Goal: Information Seeking & Learning: Learn about a topic

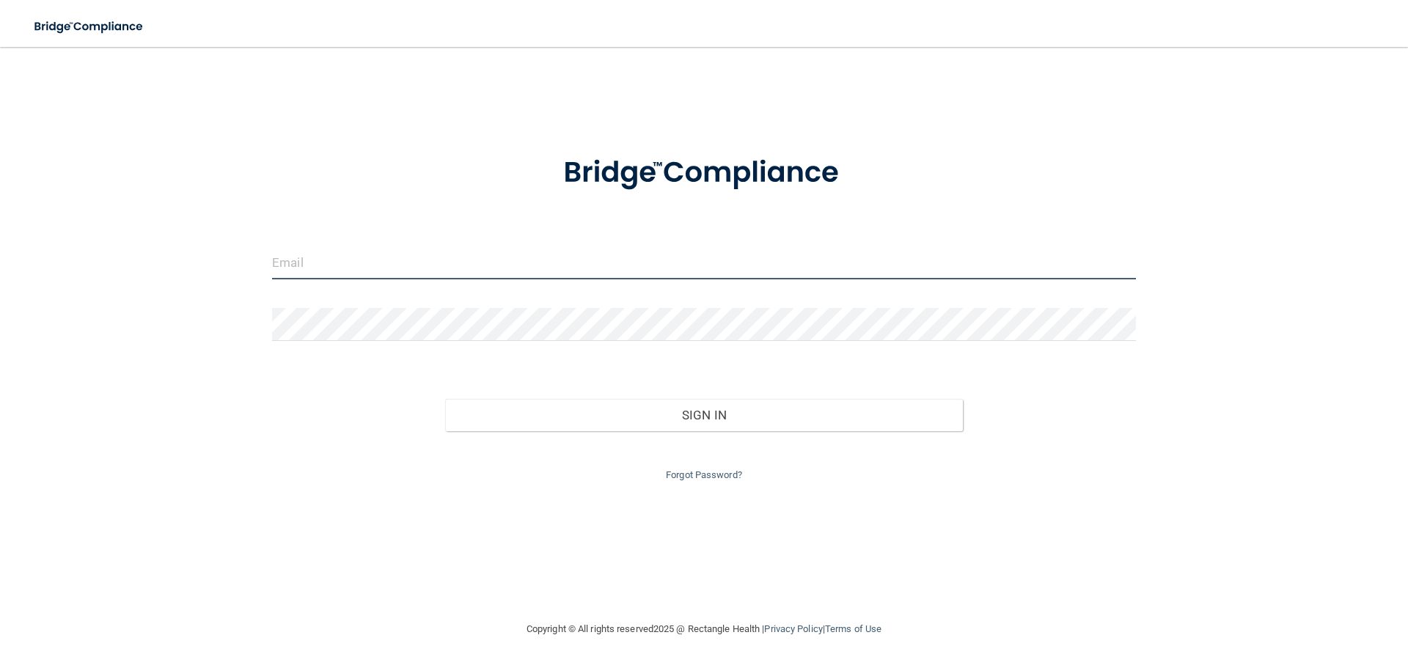
click at [376, 257] on input "email" at bounding box center [704, 262] width 864 height 33
type input "[EMAIL_ADDRESS][DOMAIN_NAME]"
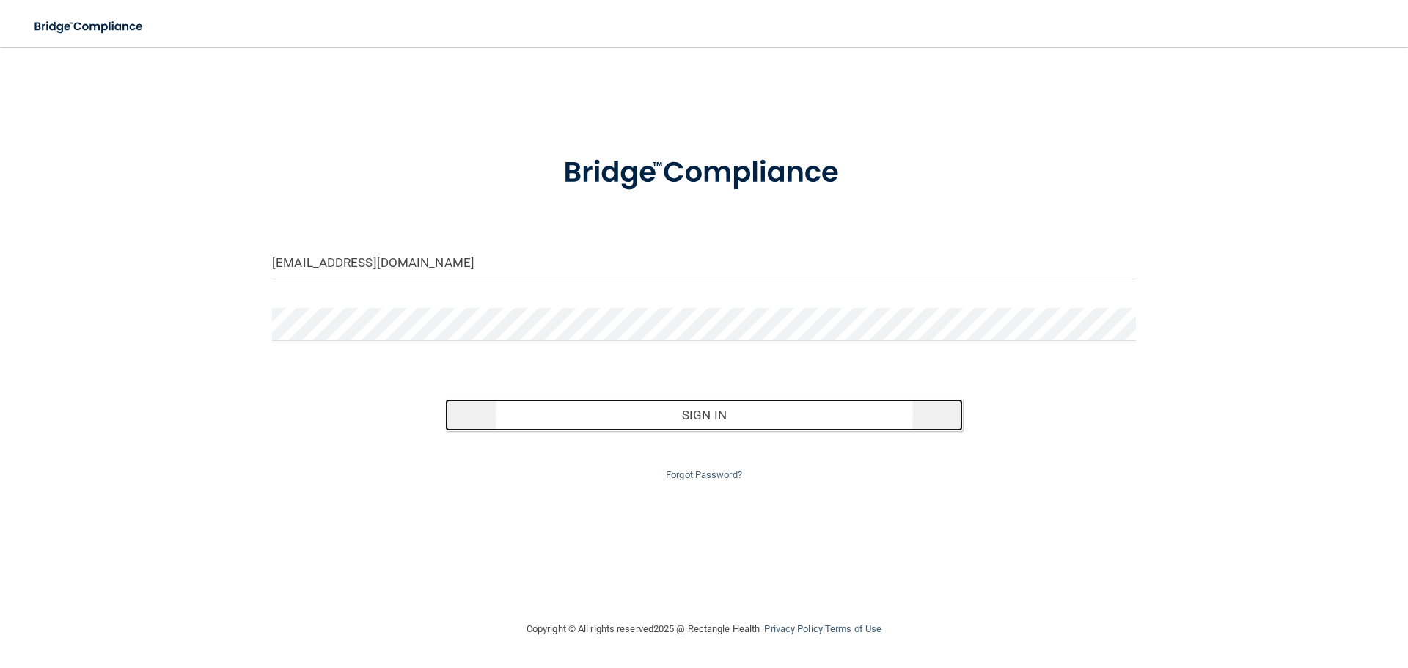
click at [732, 417] on button "Sign In" at bounding box center [704, 415] width 519 height 32
click at [725, 419] on button "Sign In" at bounding box center [704, 415] width 519 height 32
click at [708, 420] on button "Sign In" at bounding box center [704, 415] width 519 height 32
click at [718, 424] on button "Sign In" at bounding box center [704, 415] width 519 height 32
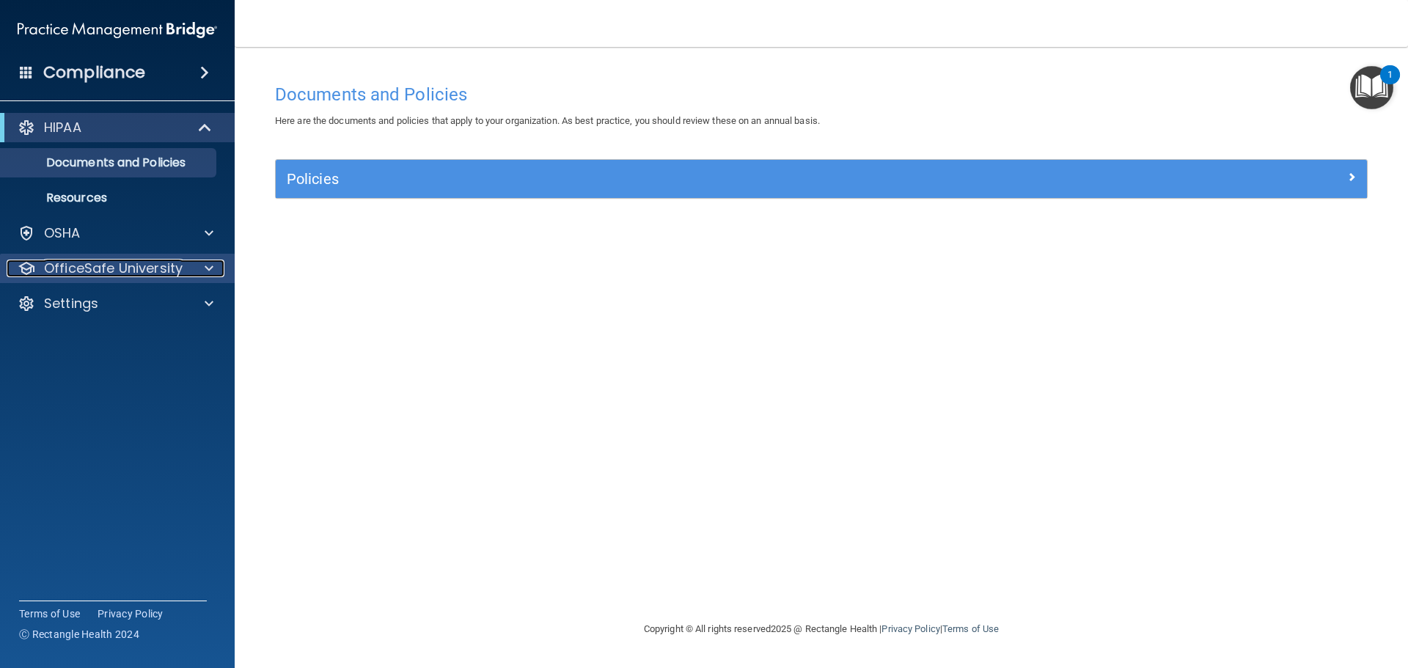
click at [205, 264] on span at bounding box center [209, 269] width 9 height 18
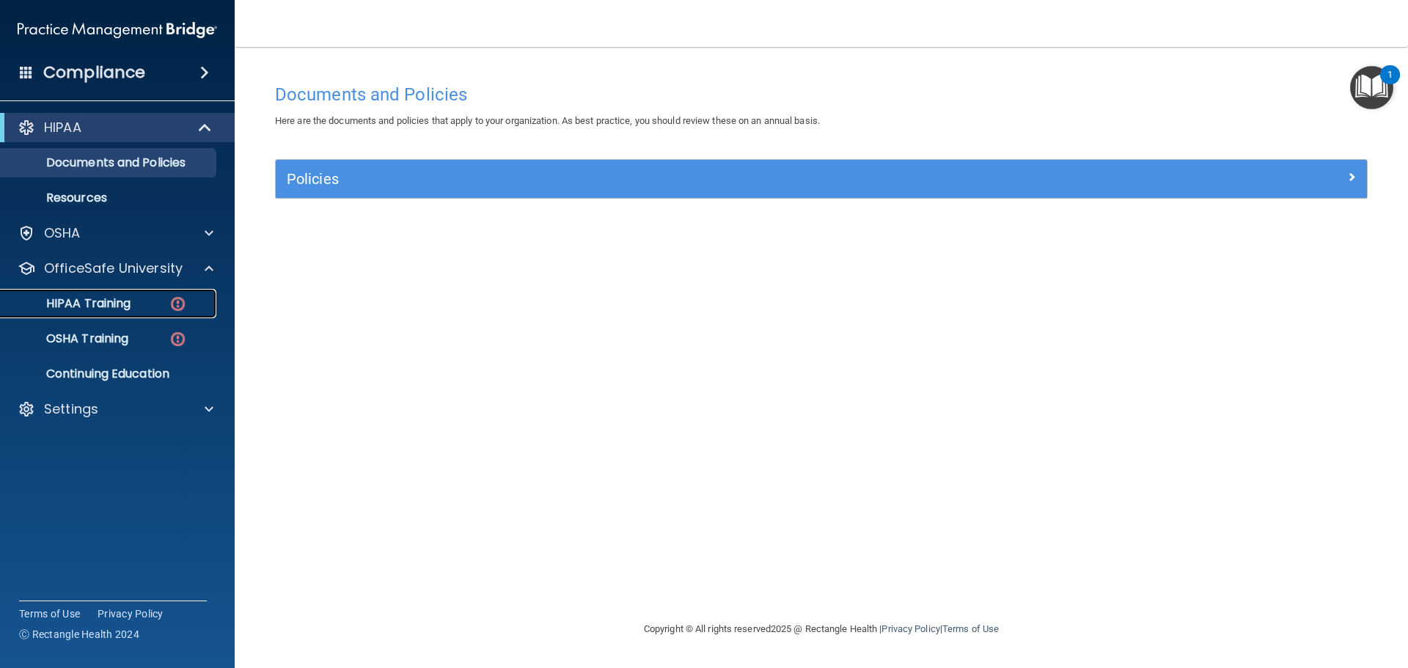
click at [90, 300] on p "HIPAA Training" at bounding box center [70, 303] width 121 height 15
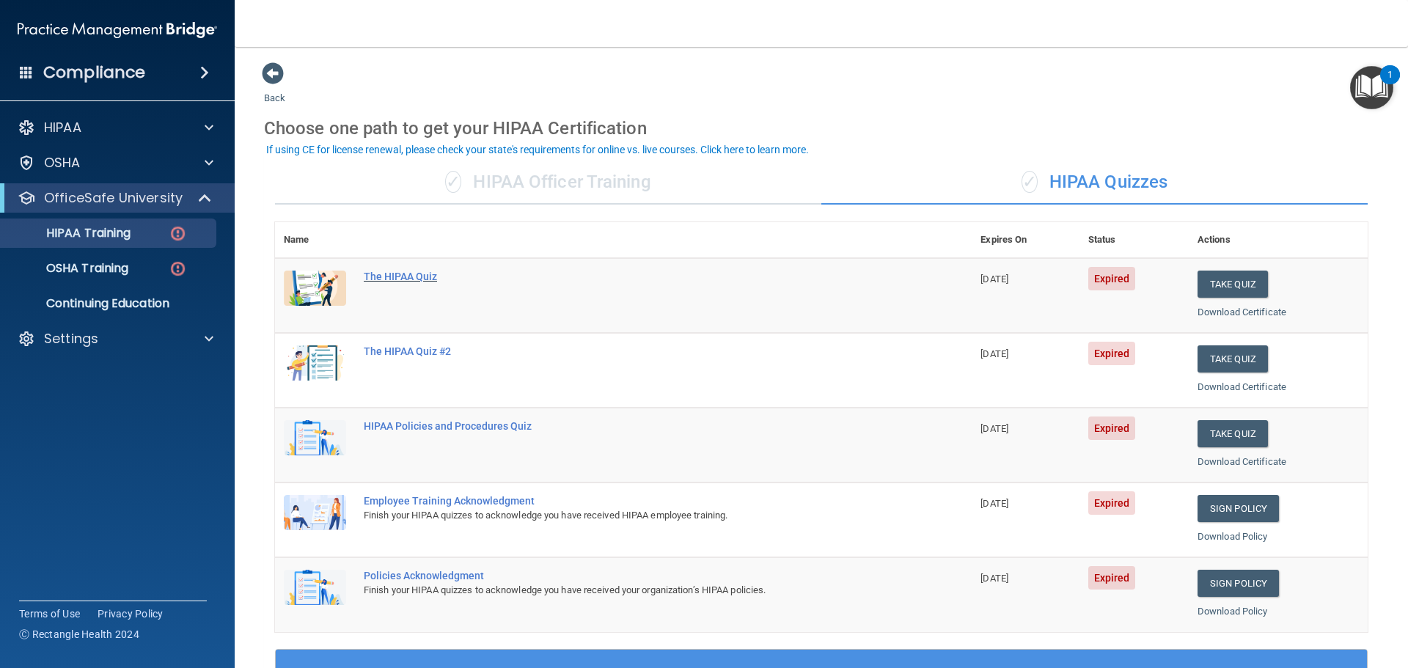
click at [416, 275] on div "The HIPAA Quiz" at bounding box center [631, 277] width 535 height 12
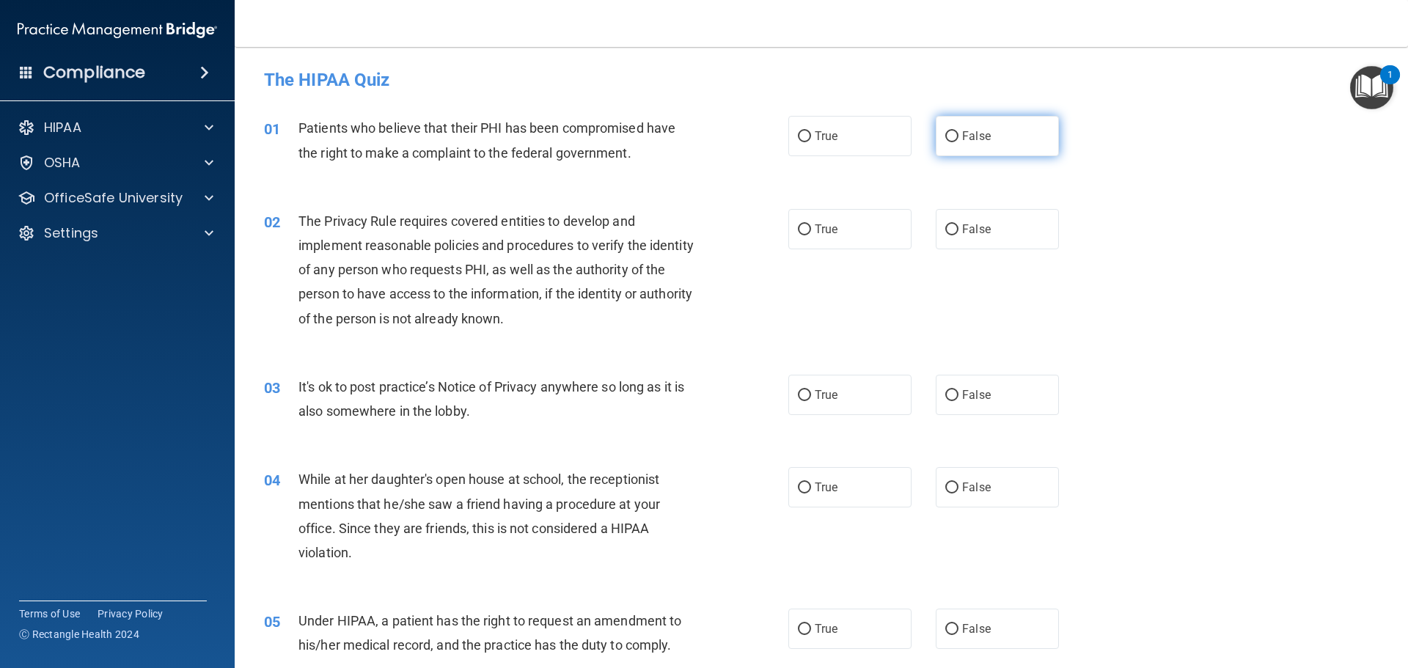
click at [946, 134] on input "False" at bounding box center [952, 136] width 13 height 11
radio input "true"
click at [799, 225] on input "True" at bounding box center [804, 229] width 13 height 11
radio input "true"
click at [950, 394] on input "False" at bounding box center [952, 395] width 13 height 11
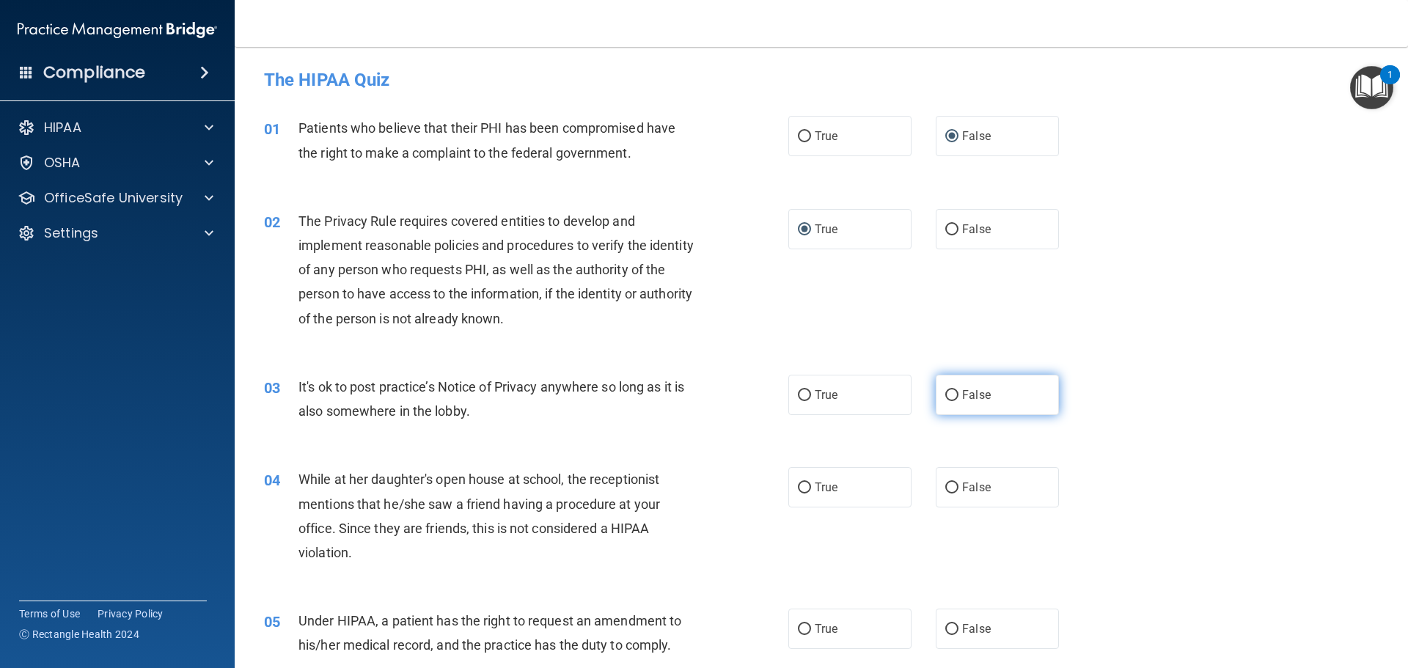
radio input "true"
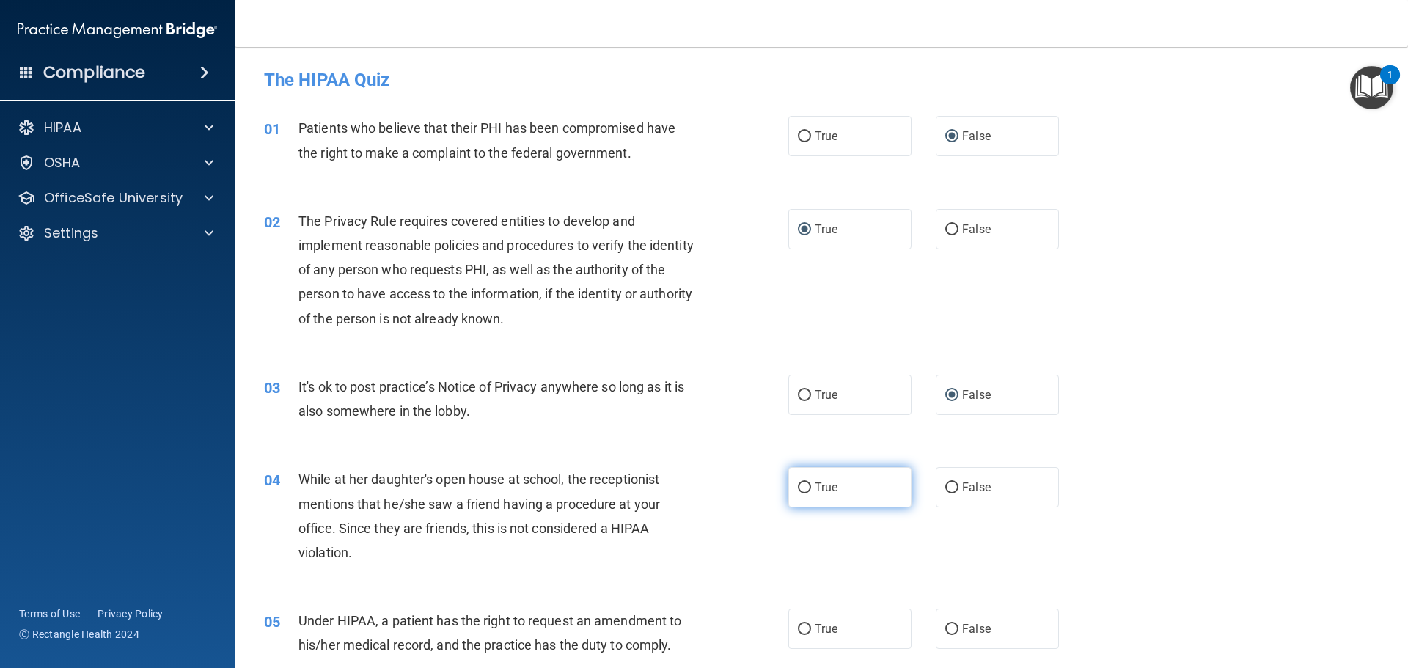
click at [801, 484] on input "True" at bounding box center [804, 488] width 13 height 11
radio input "true"
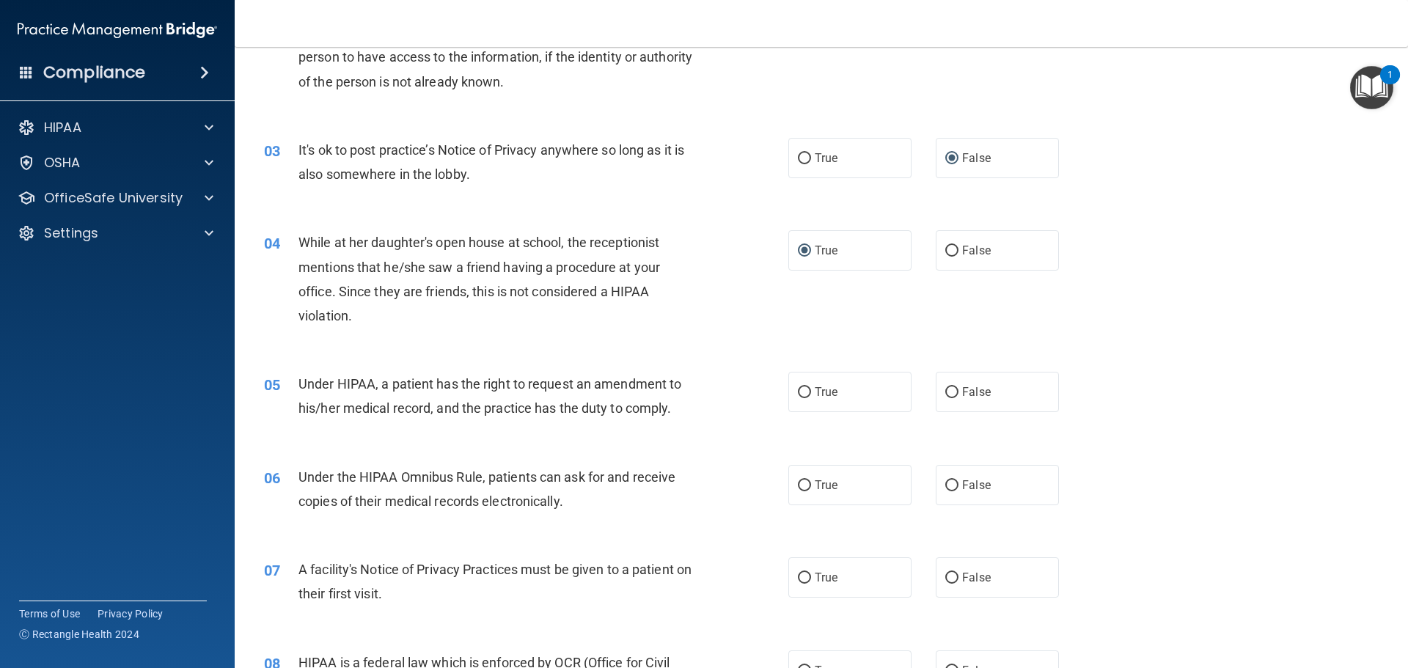
scroll to position [293, 0]
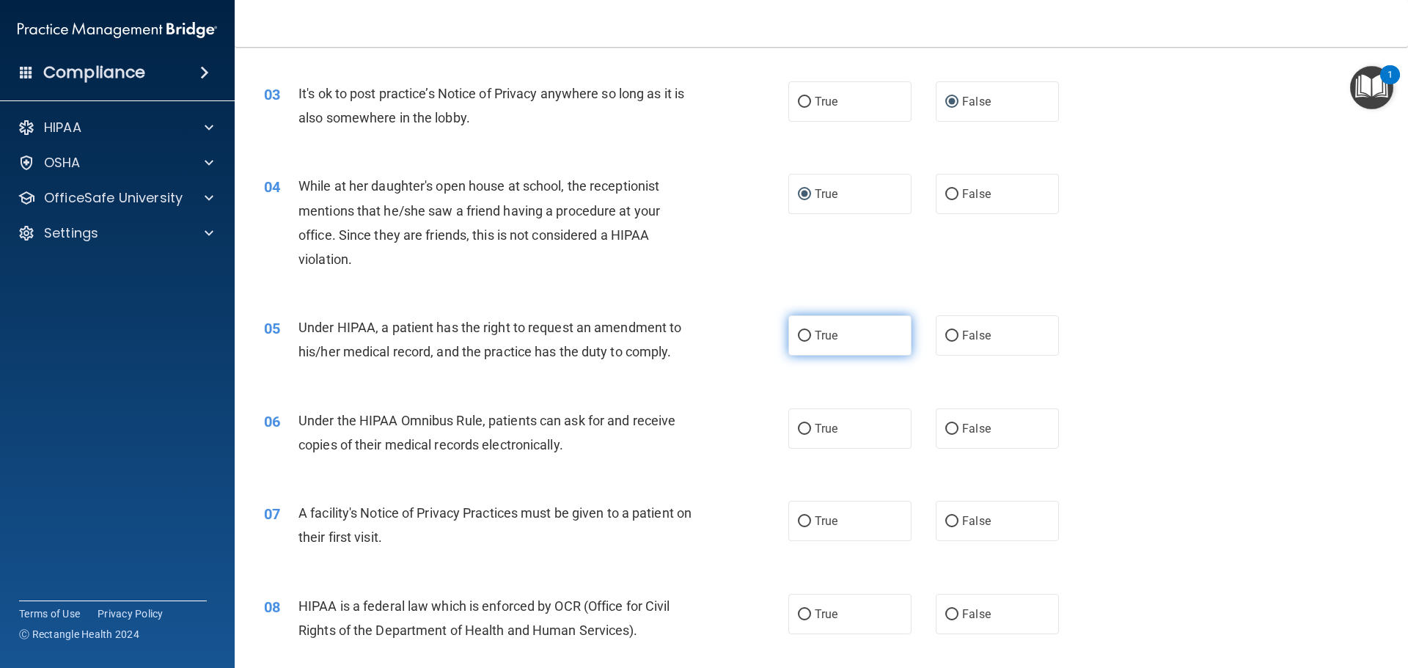
click at [800, 335] on input "True" at bounding box center [804, 336] width 13 height 11
radio input "true"
click at [946, 432] on input "False" at bounding box center [952, 429] width 13 height 11
radio input "true"
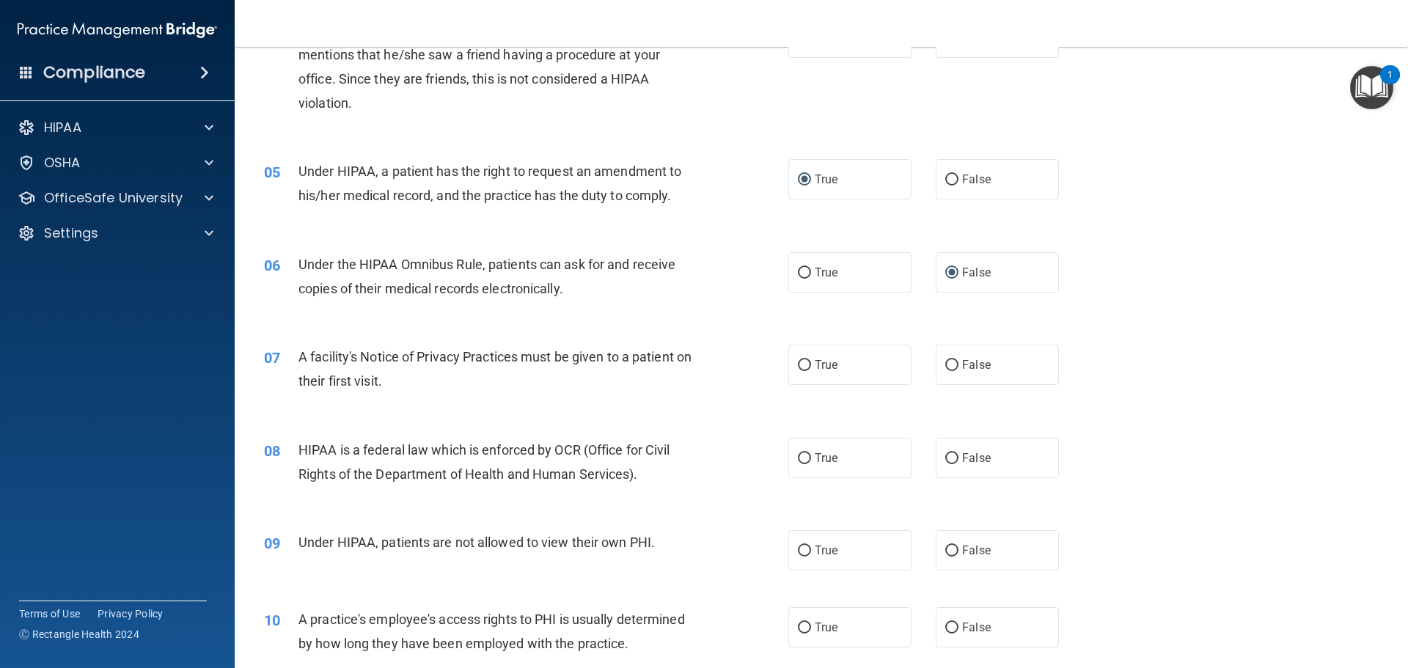
scroll to position [513, 0]
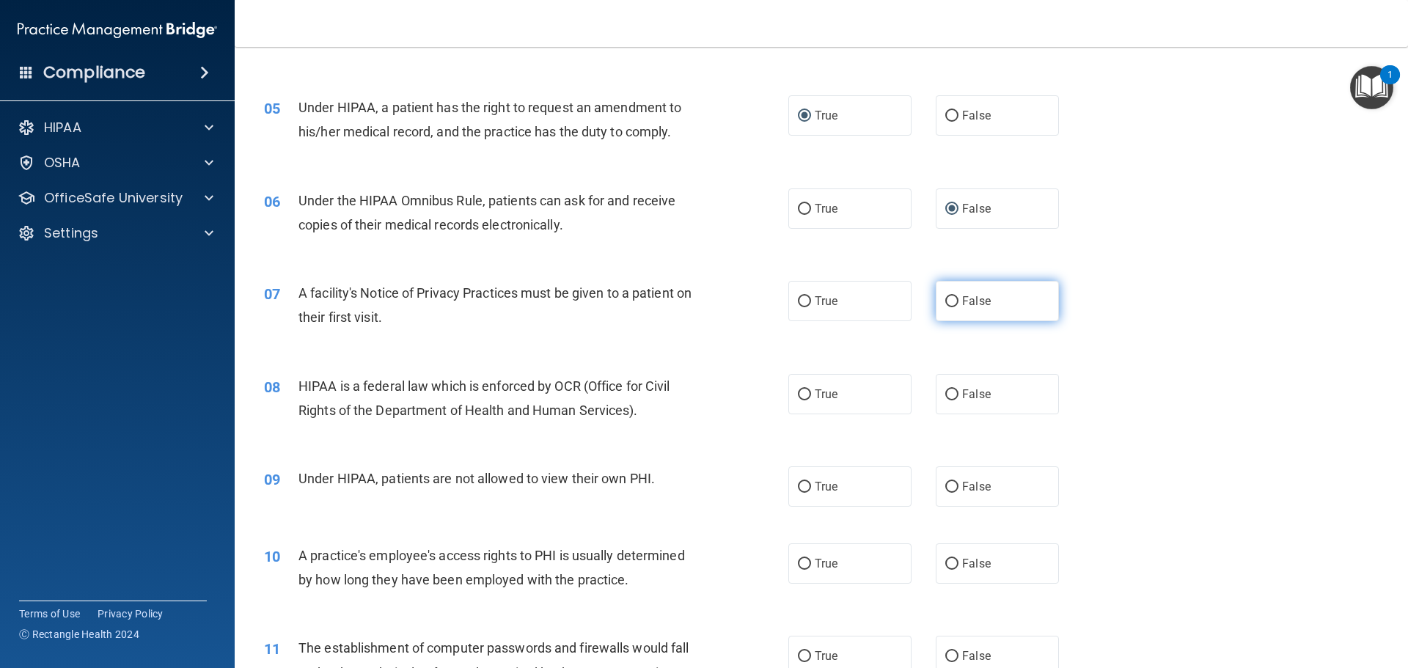
click at [946, 298] on input "False" at bounding box center [952, 301] width 13 height 11
radio input "true"
click at [946, 392] on input "False" at bounding box center [952, 395] width 13 height 11
radio input "true"
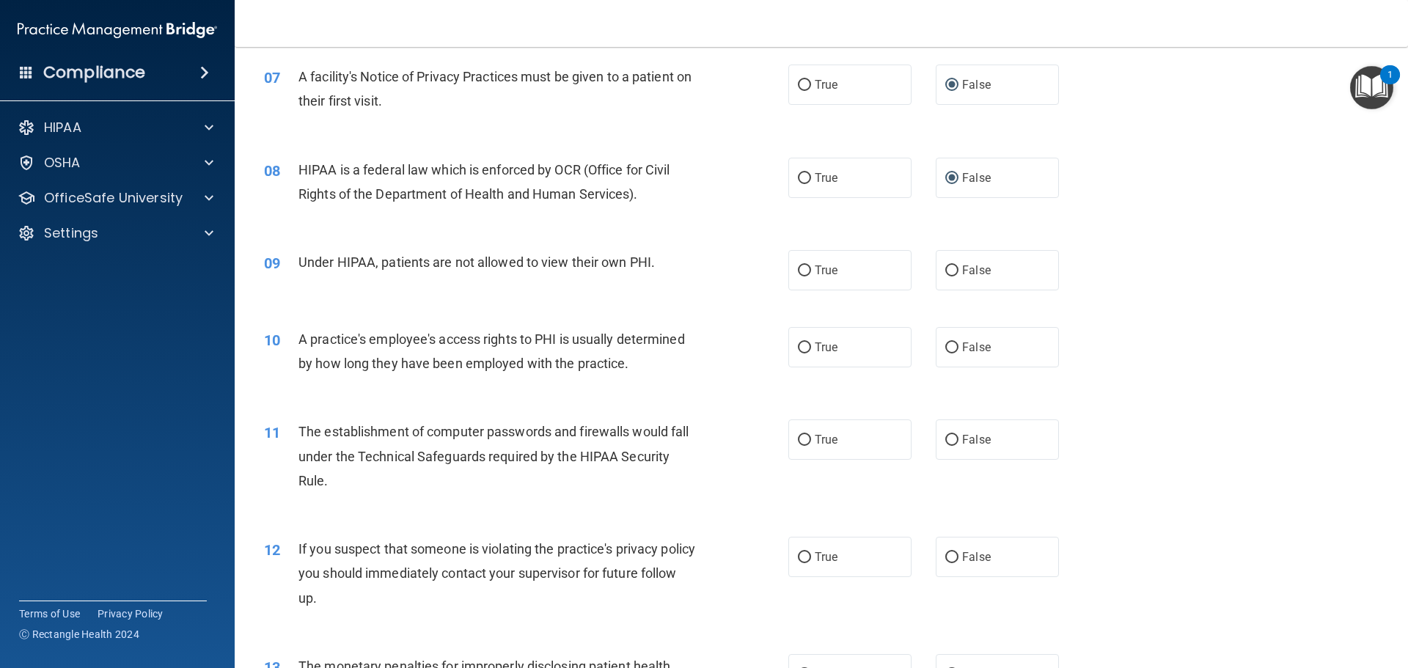
scroll to position [734, 0]
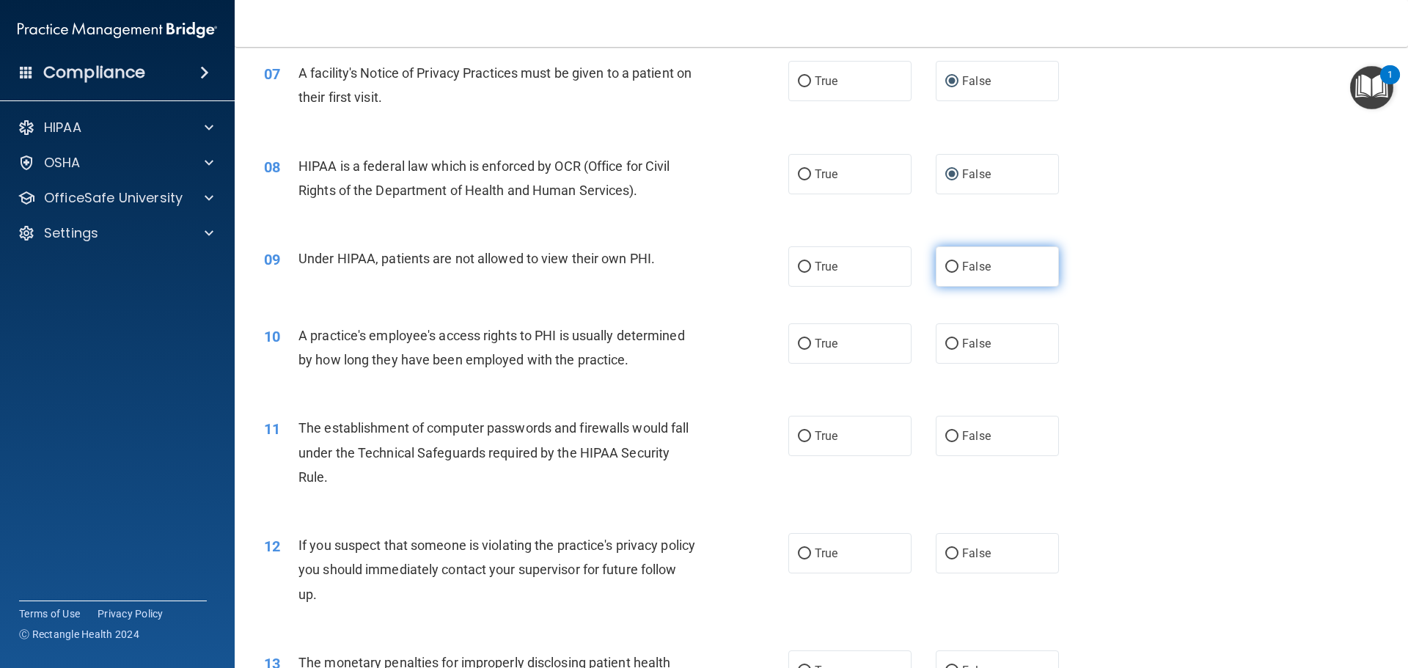
click at [946, 266] on input "False" at bounding box center [952, 267] width 13 height 11
radio input "true"
click at [801, 341] on input "True" at bounding box center [804, 344] width 13 height 11
radio input "true"
click at [798, 431] on input "True" at bounding box center [804, 436] width 13 height 11
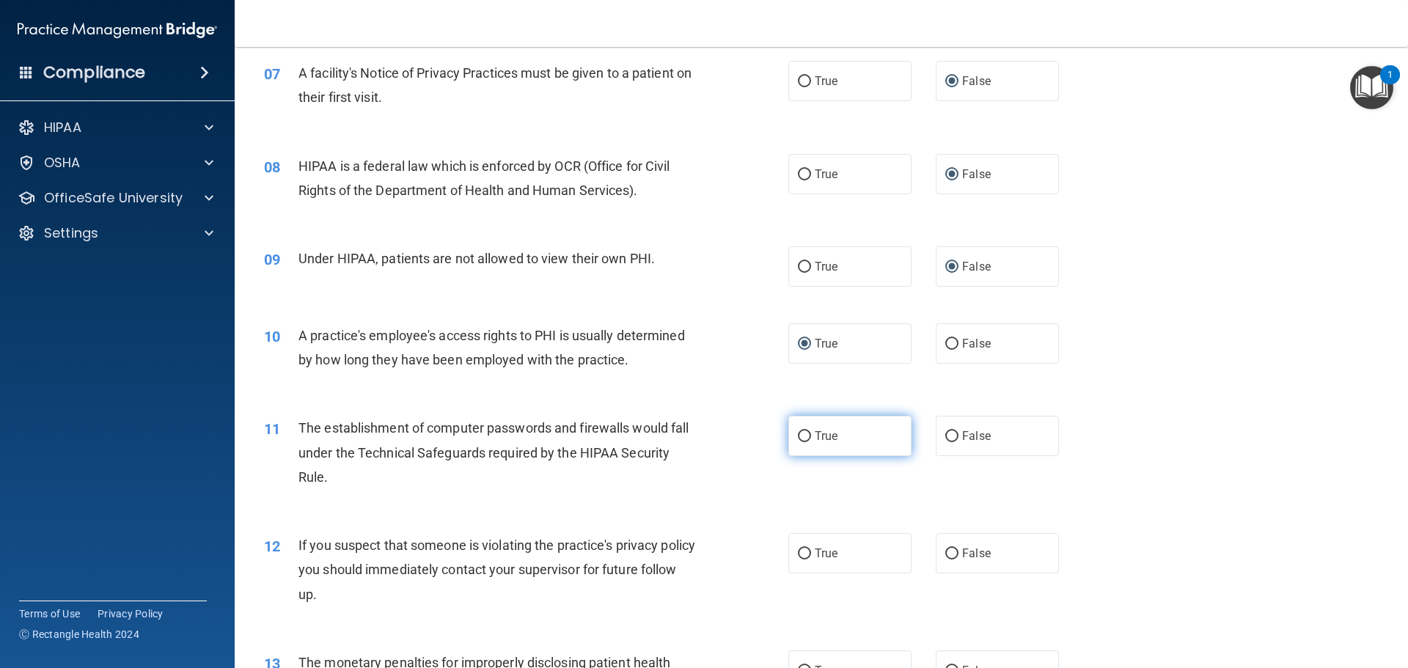
radio input "true"
click at [798, 555] on input "True" at bounding box center [804, 554] width 13 height 11
radio input "true"
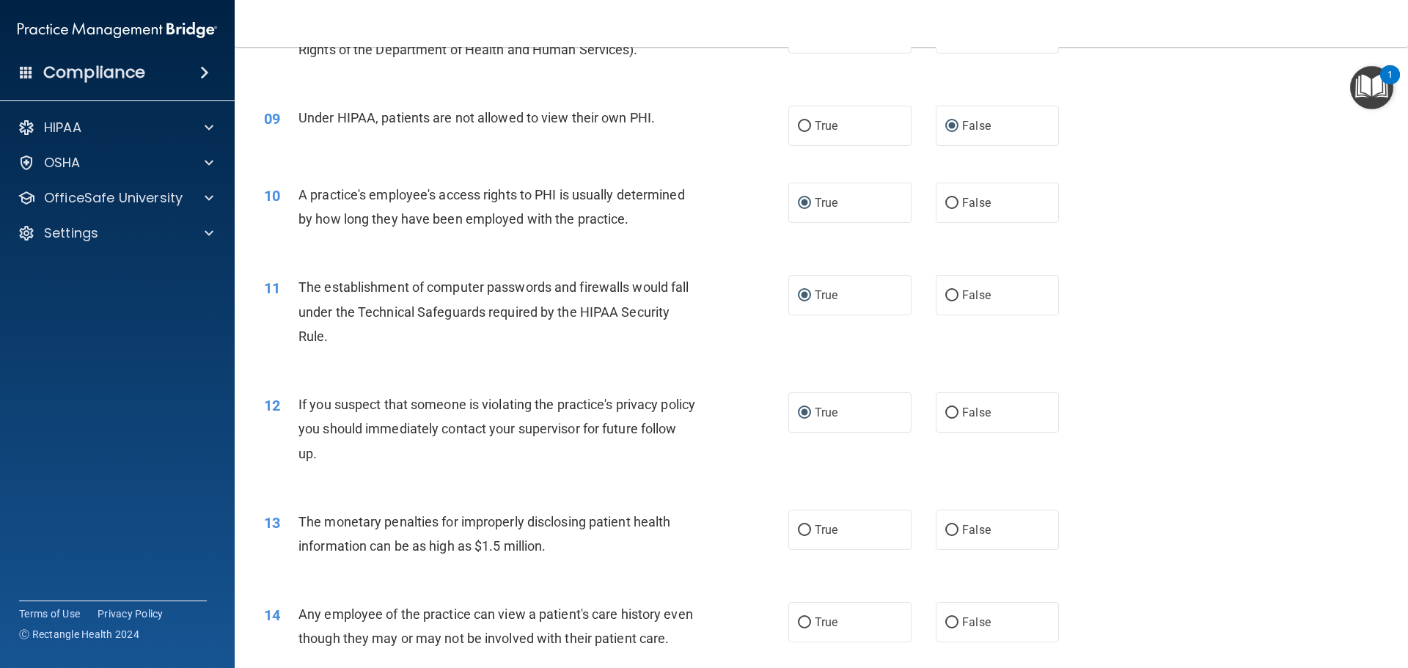
scroll to position [880, 0]
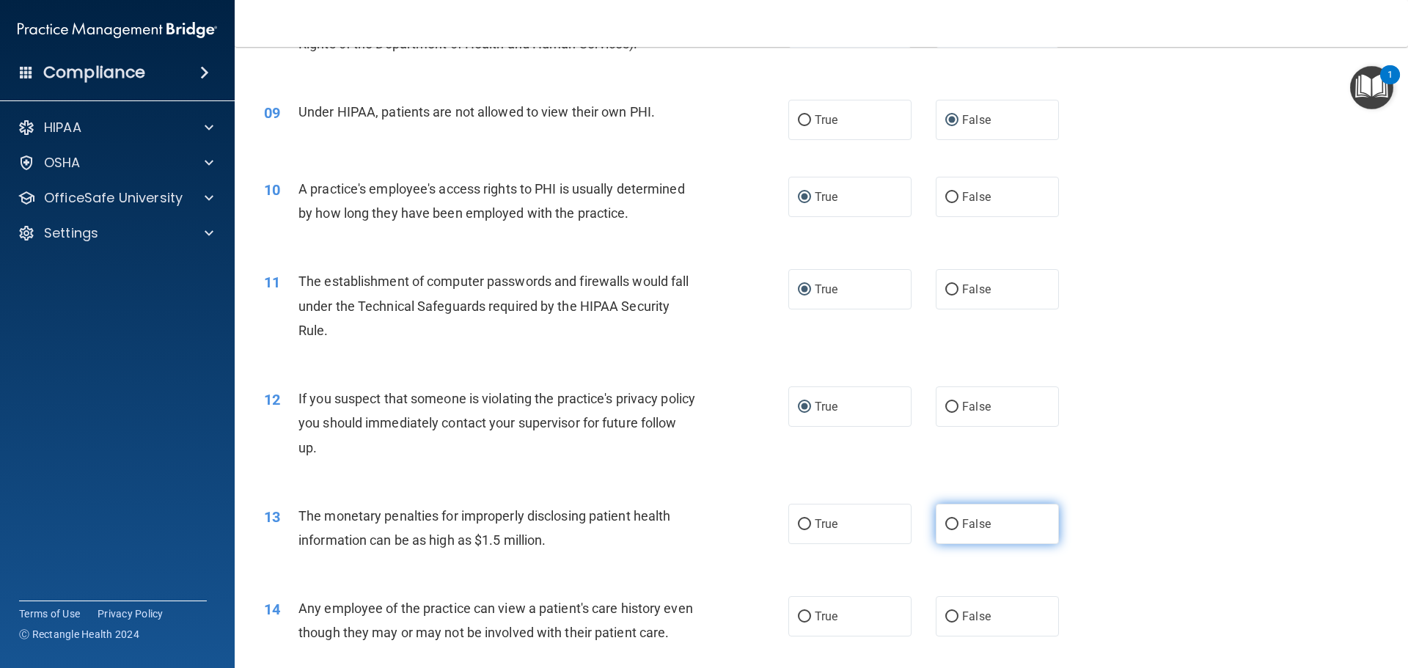
click at [947, 522] on input "False" at bounding box center [952, 524] width 13 height 11
radio input "true"
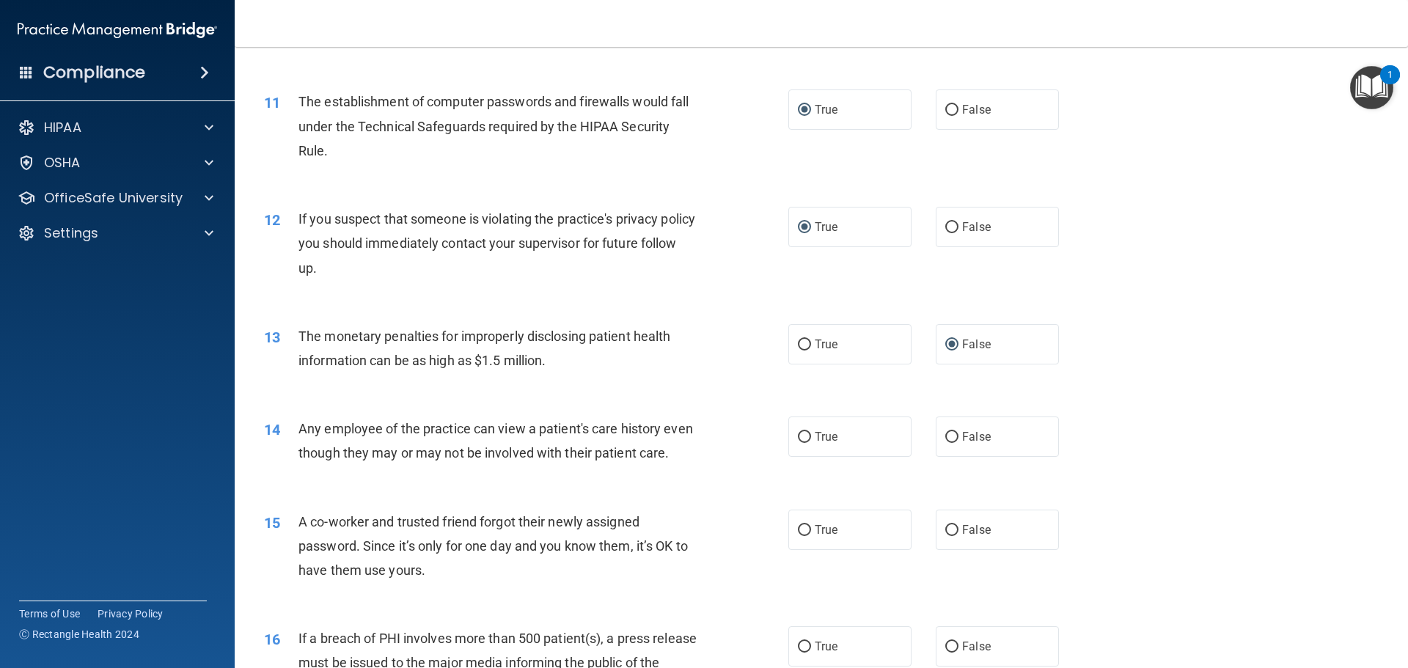
scroll to position [1100, 0]
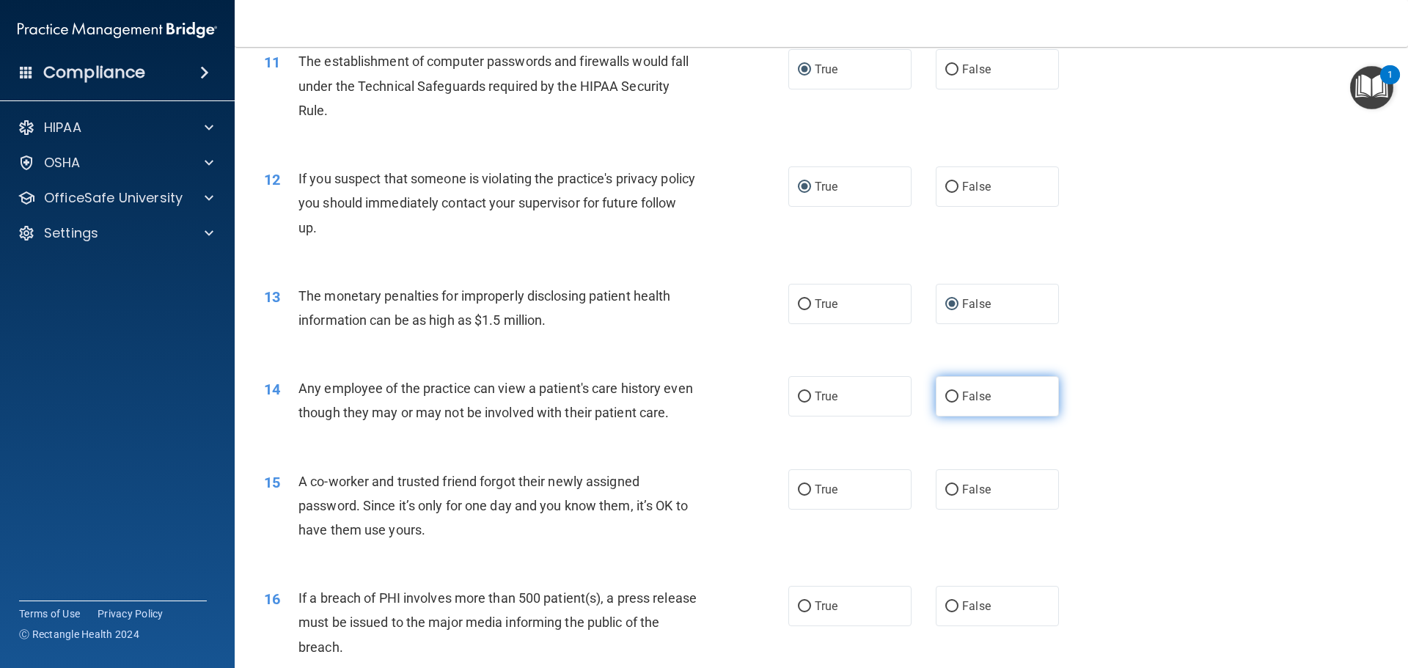
click at [950, 395] on input "False" at bounding box center [952, 397] width 13 height 11
radio input "true"
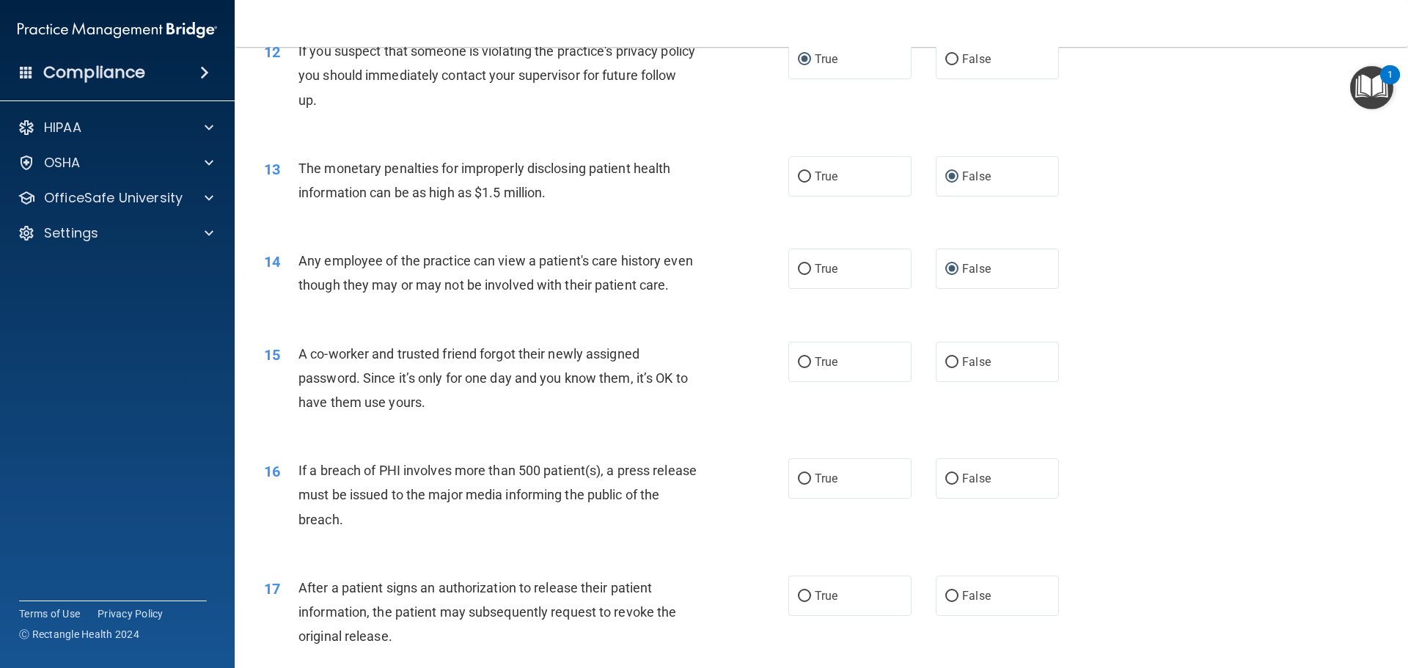
scroll to position [1247, 0]
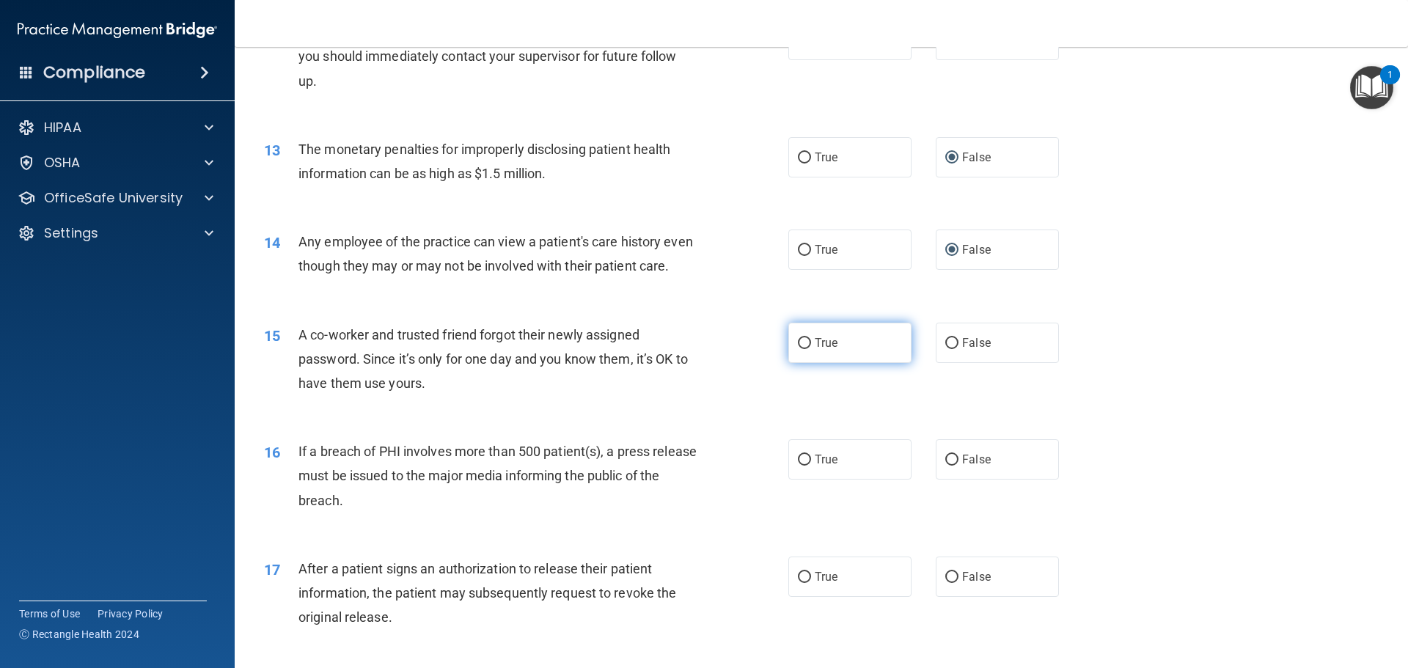
click at [798, 349] on input "True" at bounding box center [804, 343] width 13 height 11
radio input "true"
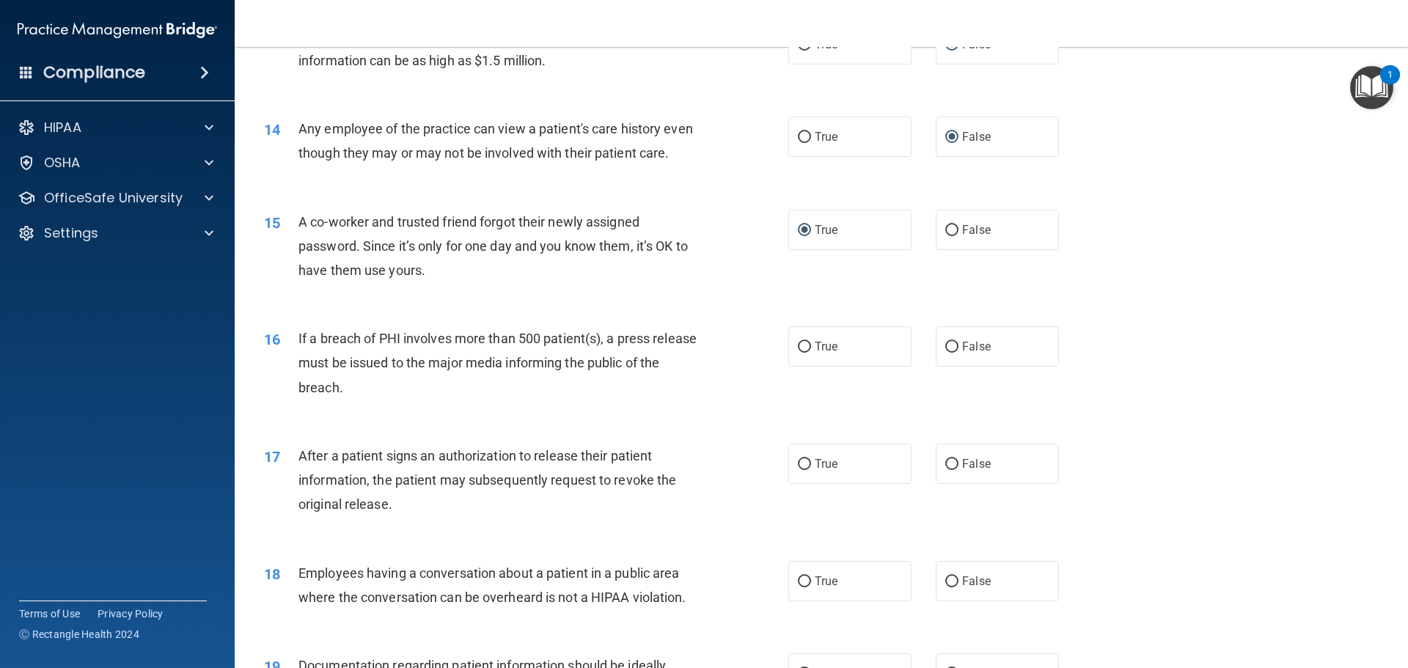
scroll to position [1394, 0]
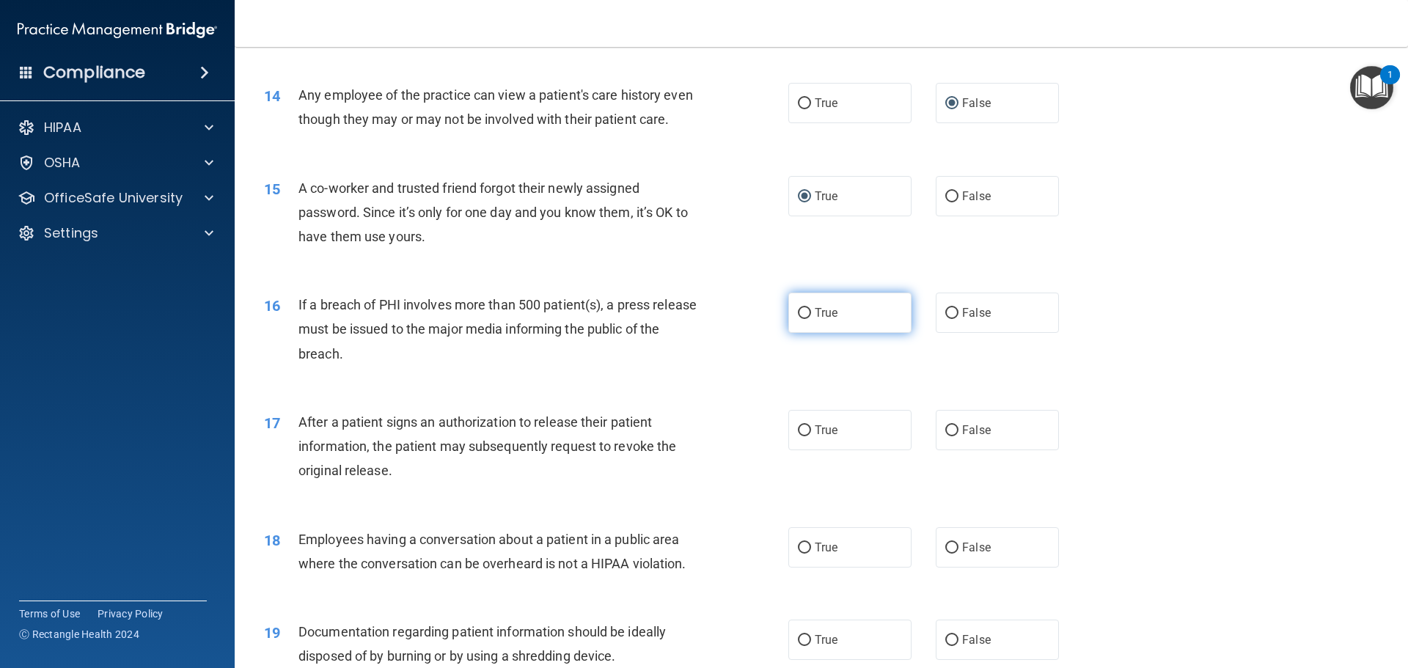
click at [800, 319] on input "True" at bounding box center [804, 313] width 13 height 11
radio input "true"
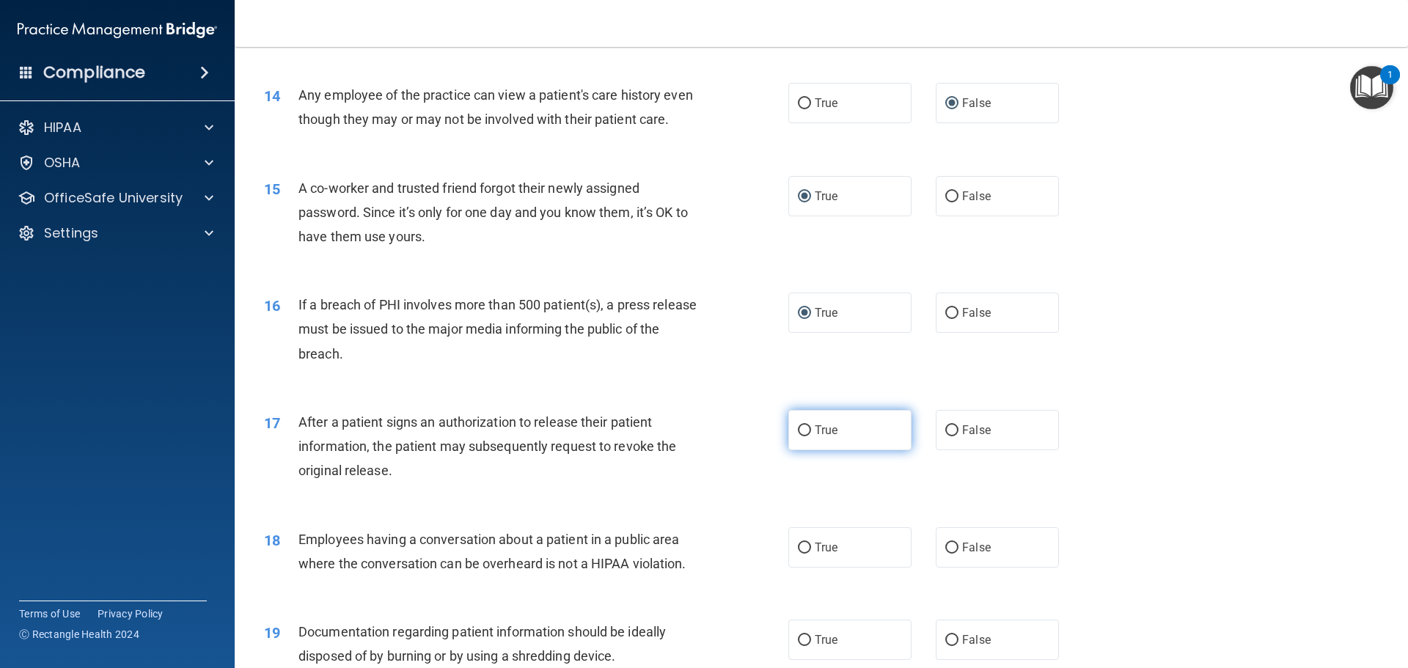
click at [800, 436] on input "True" at bounding box center [804, 430] width 13 height 11
radio input "true"
click at [950, 554] on input "False" at bounding box center [952, 548] width 13 height 11
radio input "true"
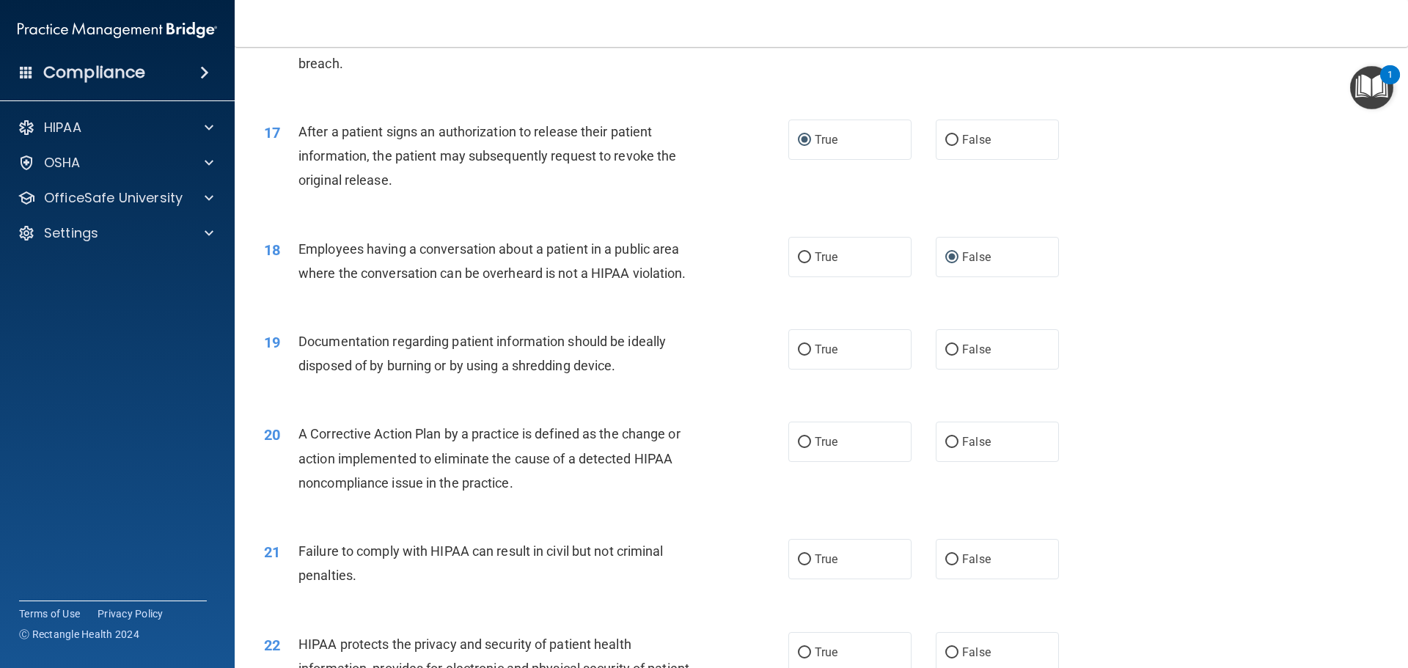
scroll to position [1687, 0]
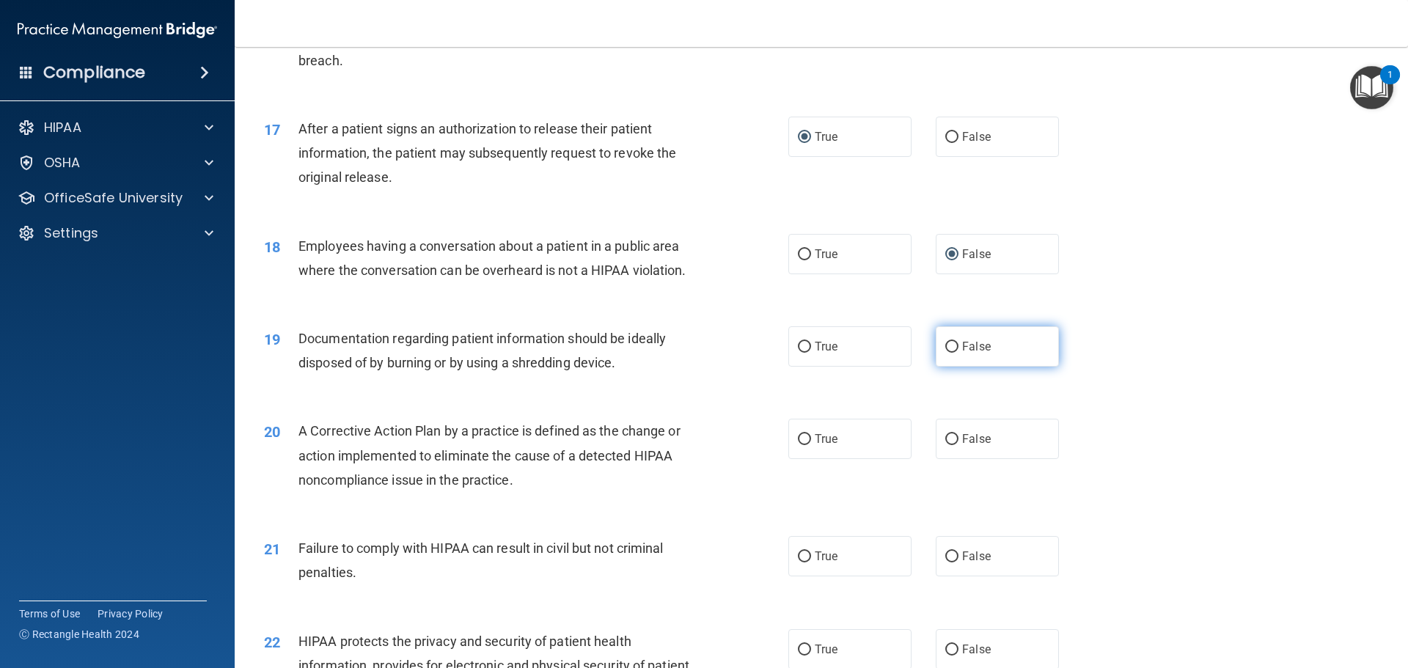
click at [946, 353] on input "False" at bounding box center [952, 347] width 13 height 11
radio input "true"
click at [949, 445] on input "False" at bounding box center [952, 439] width 13 height 11
radio input "true"
click at [799, 563] on input "True" at bounding box center [804, 557] width 13 height 11
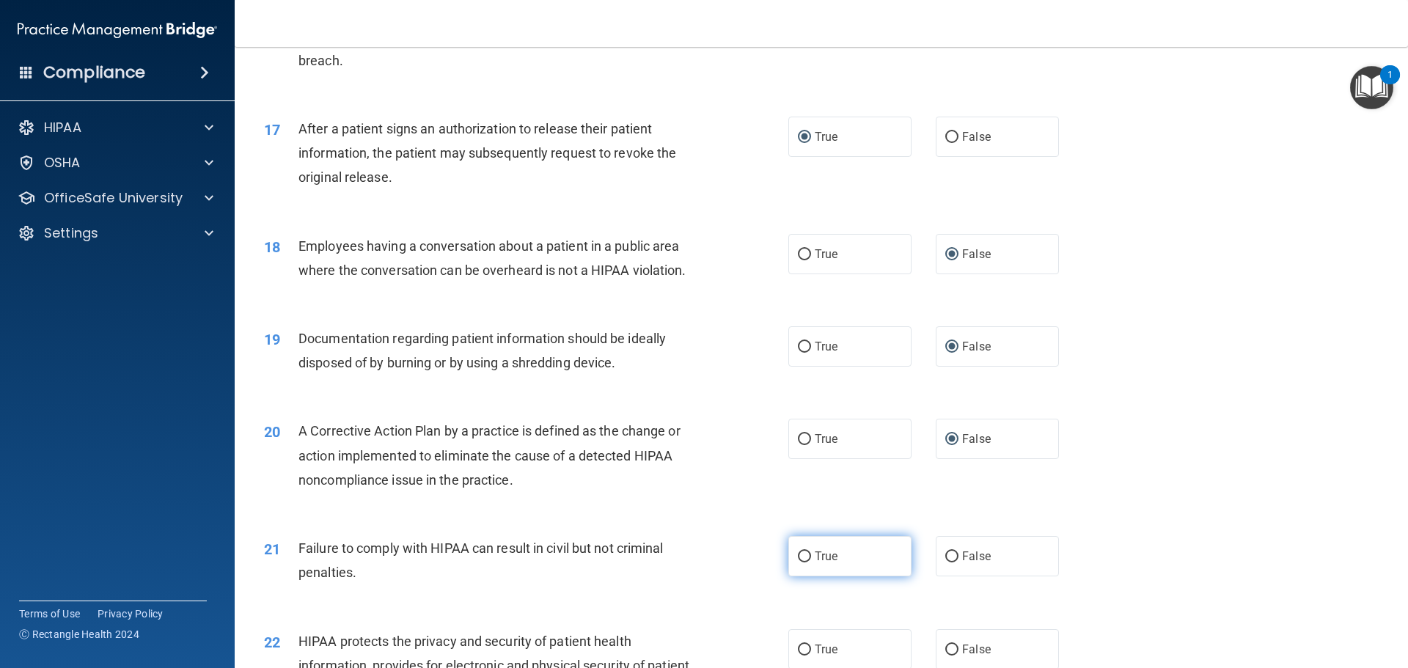
radio input "true"
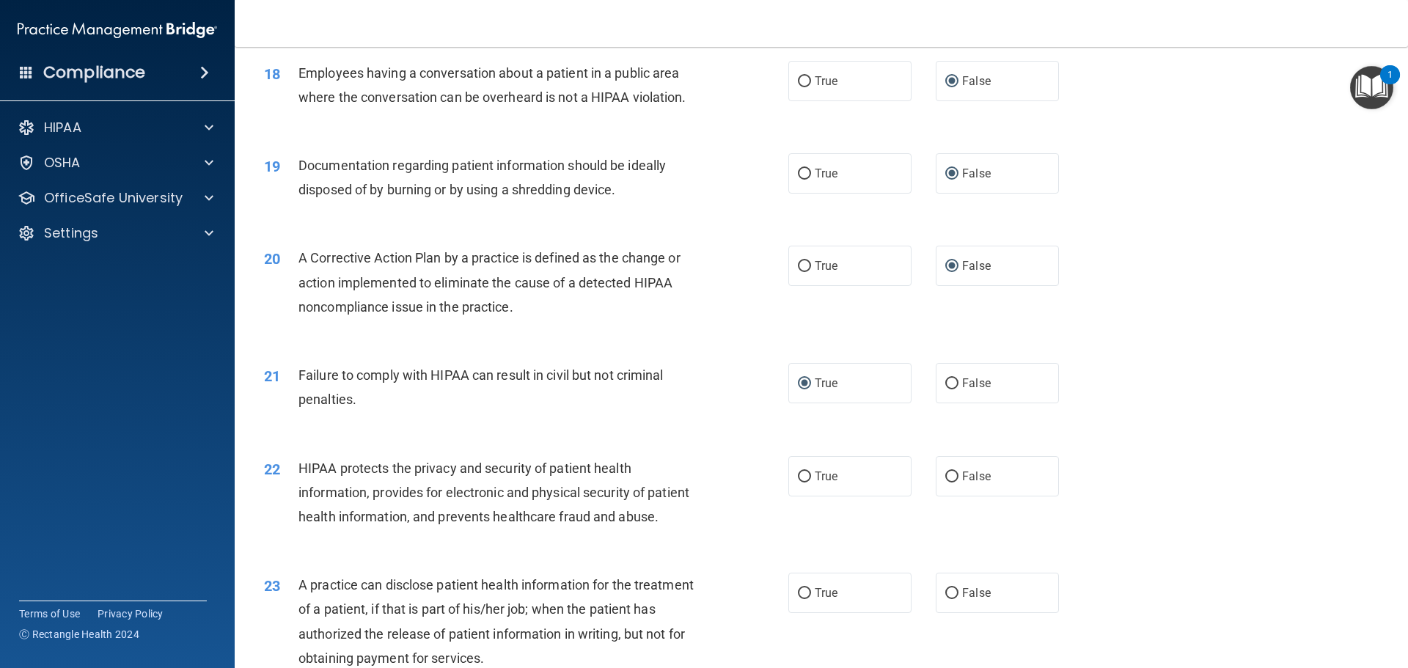
scroll to position [1907, 0]
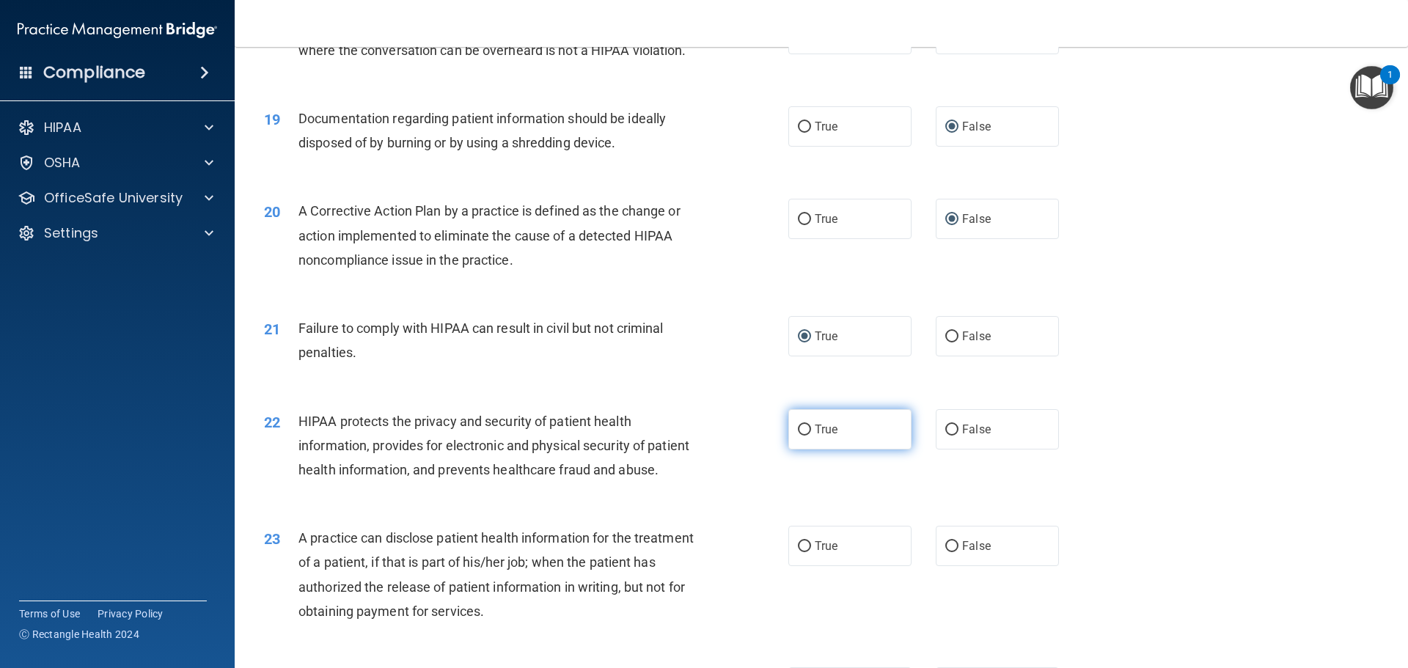
click at [800, 436] on input "True" at bounding box center [804, 430] width 13 height 11
radio input "true"
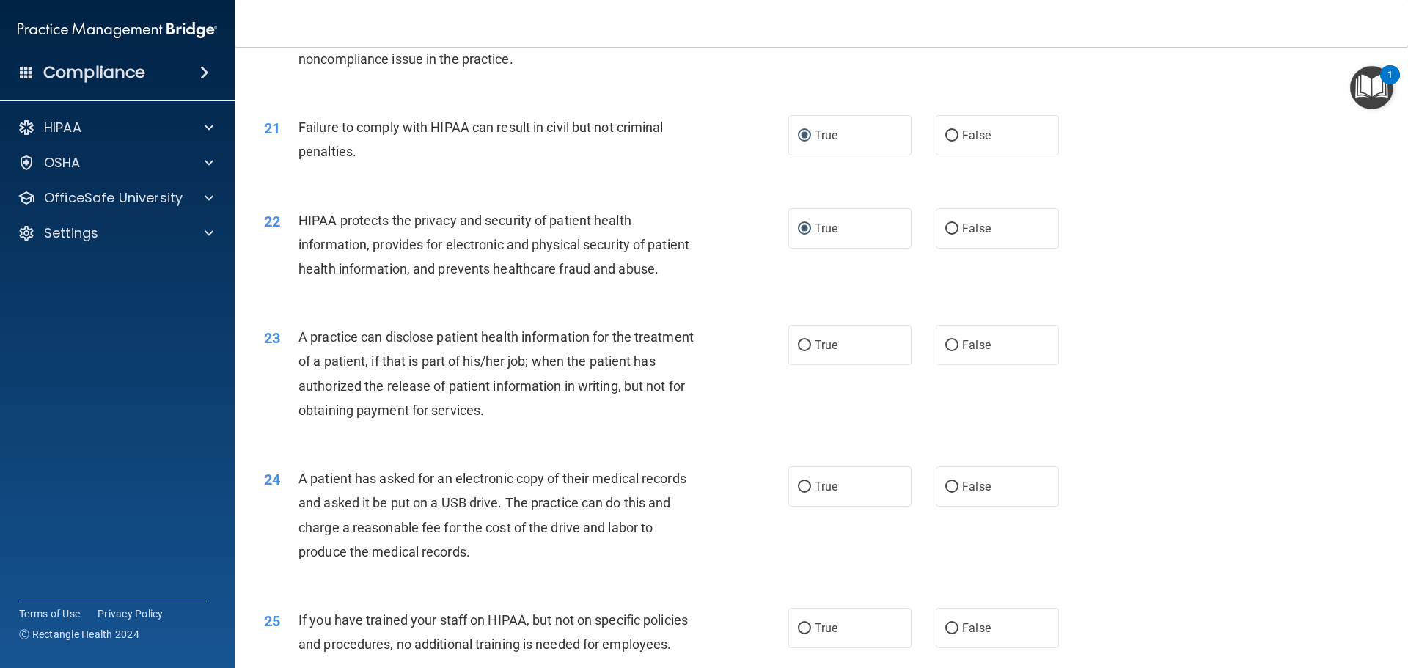
scroll to position [2127, 0]
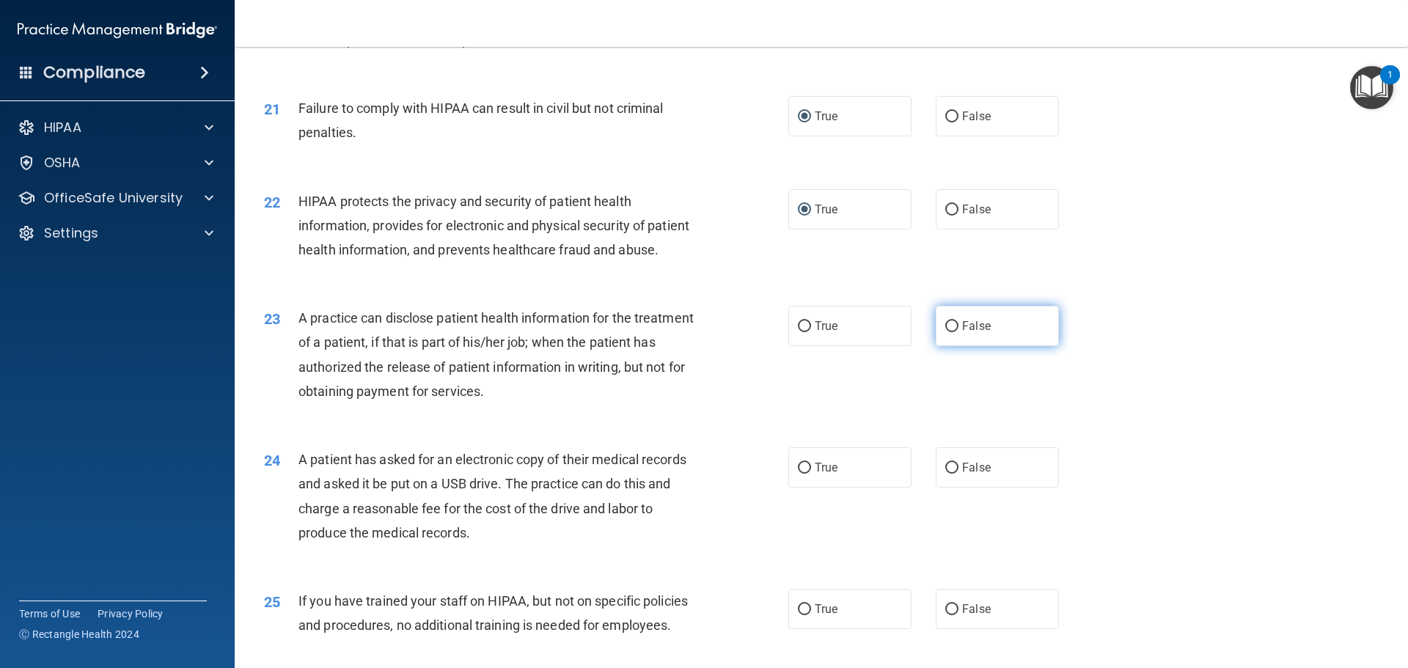
click at [947, 332] on input "False" at bounding box center [952, 326] width 13 height 11
radio input "true"
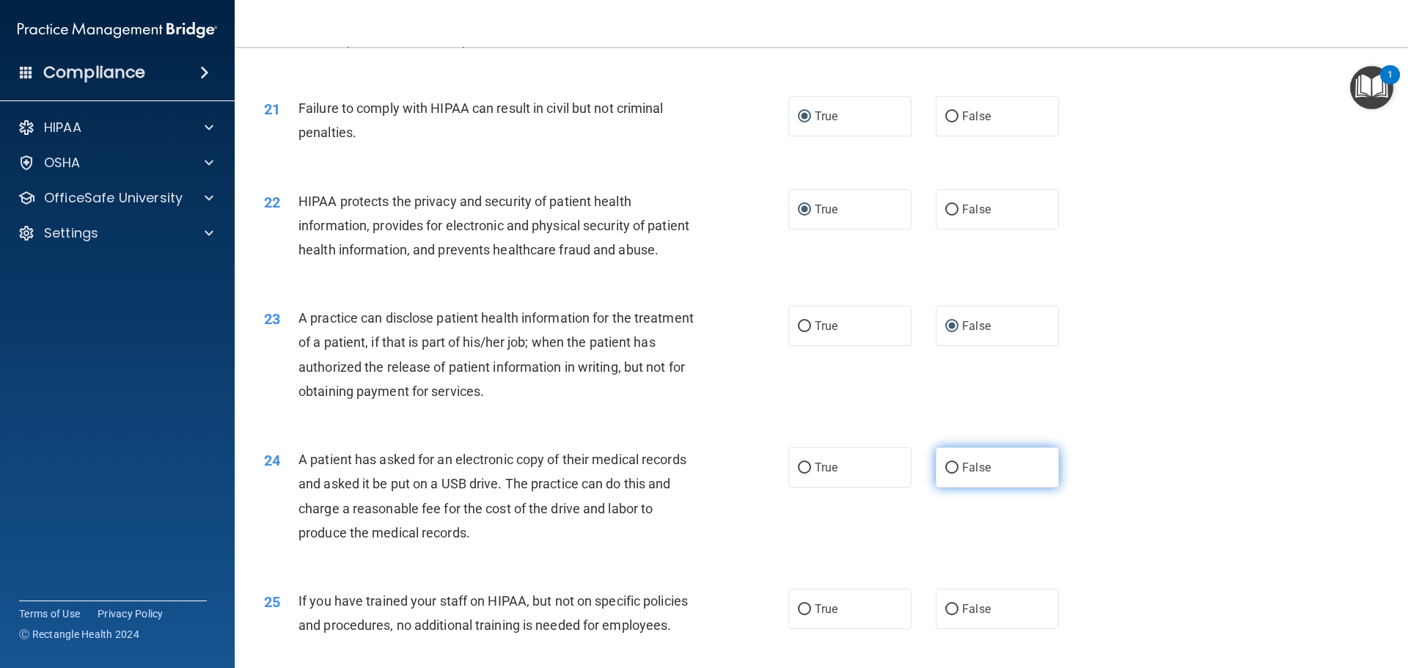
click at [946, 474] on input "False" at bounding box center [952, 468] width 13 height 11
radio input "true"
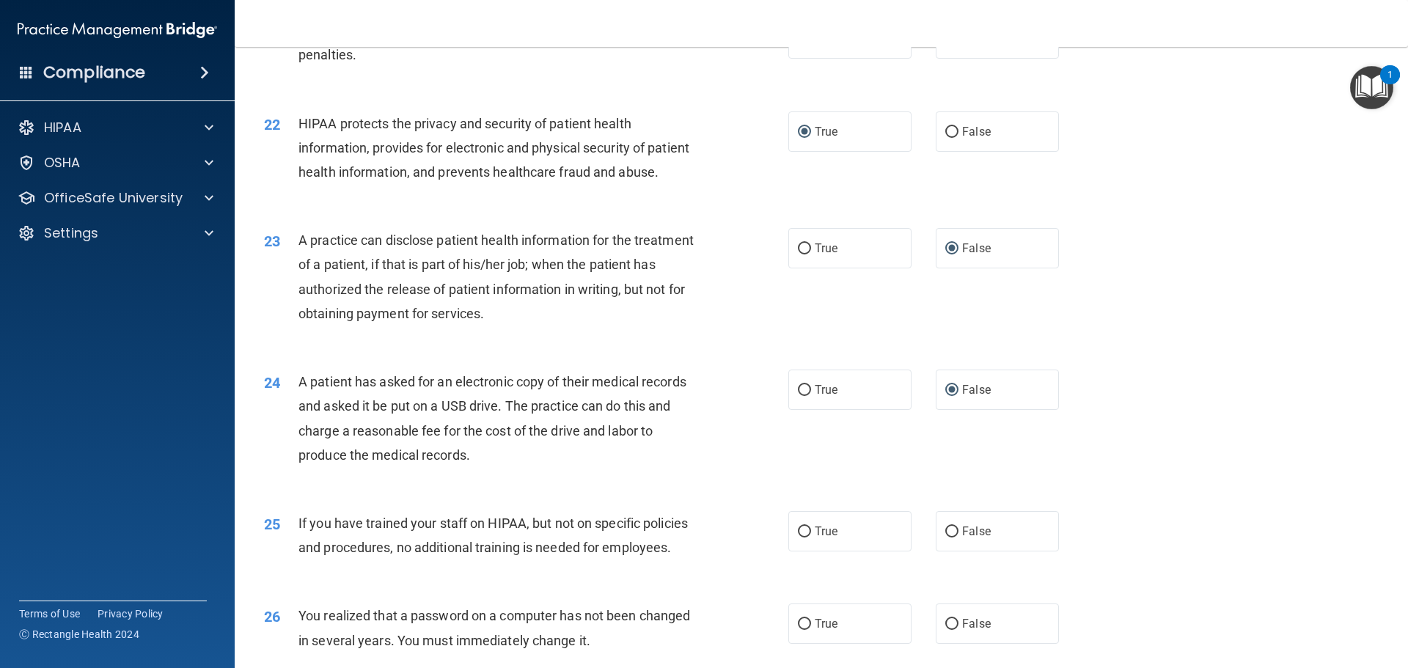
scroll to position [2347, 0]
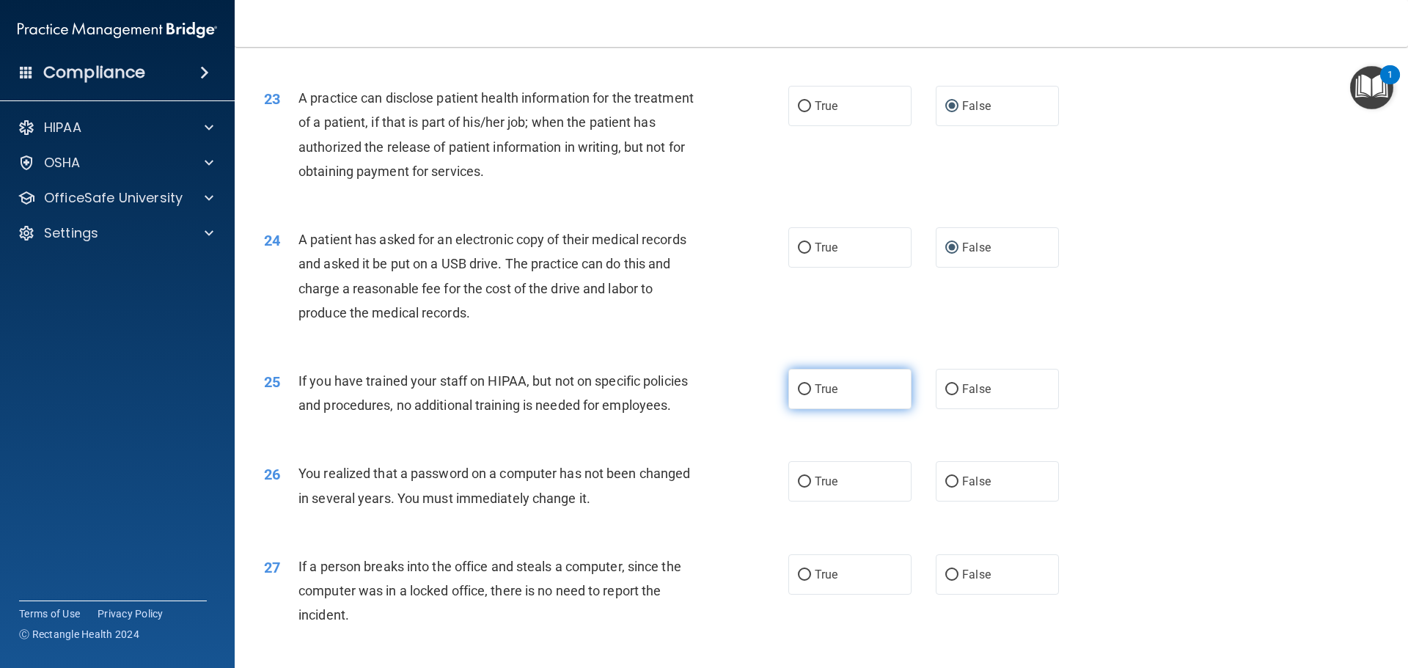
click at [800, 395] on input "True" at bounding box center [804, 389] width 13 height 11
radio input "true"
click at [946, 488] on input "False" at bounding box center [952, 482] width 13 height 11
radio input "true"
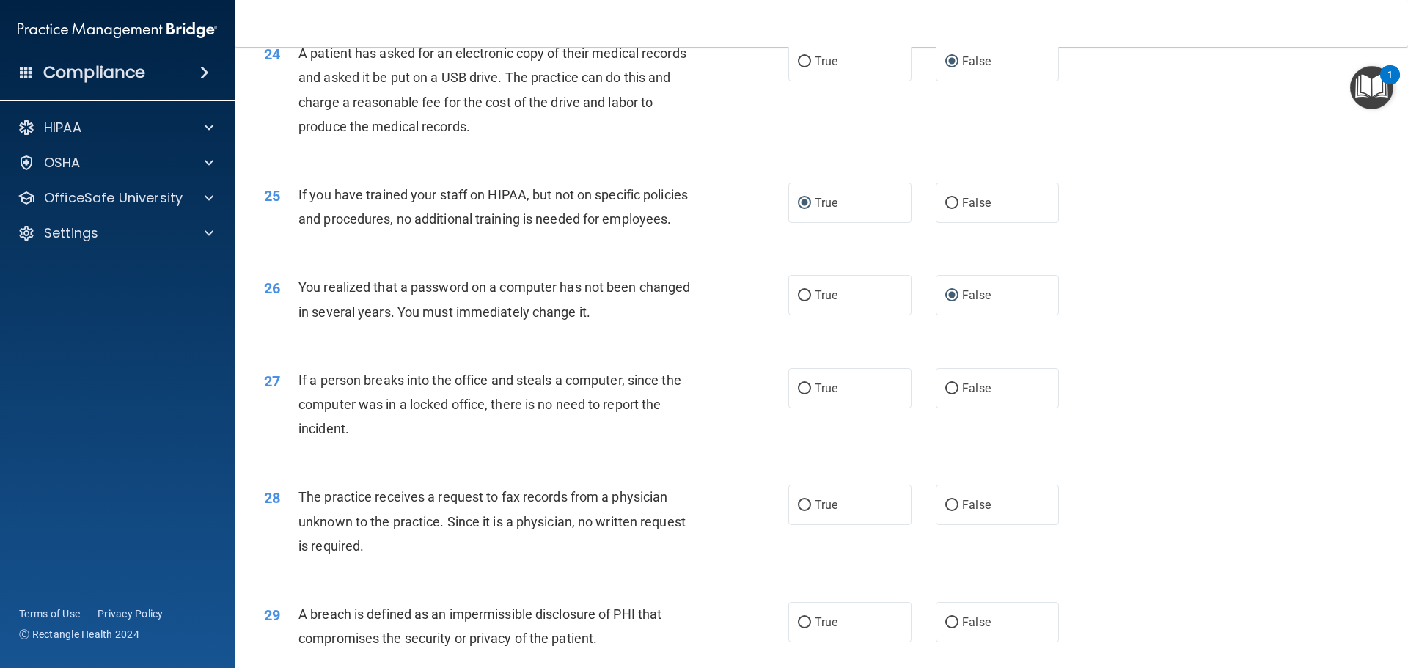
scroll to position [2641, 0]
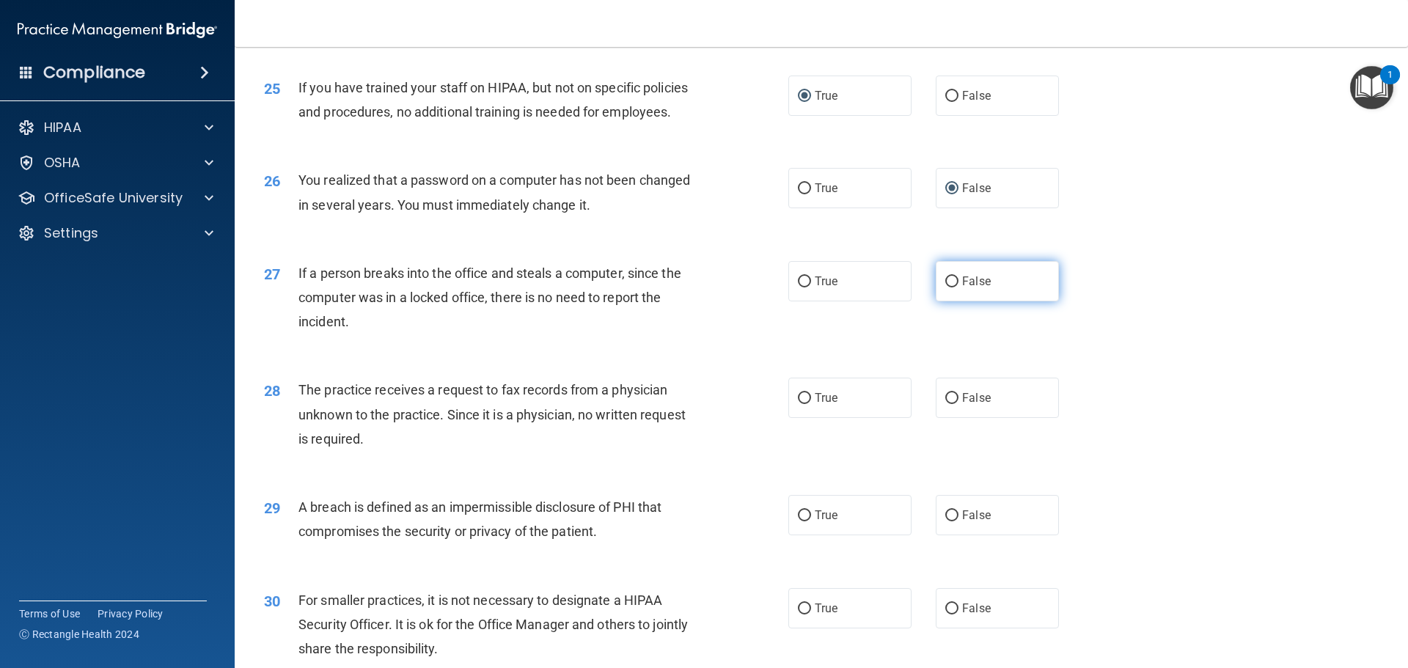
click at [946, 288] on input "False" at bounding box center [952, 282] width 13 height 11
radio input "true"
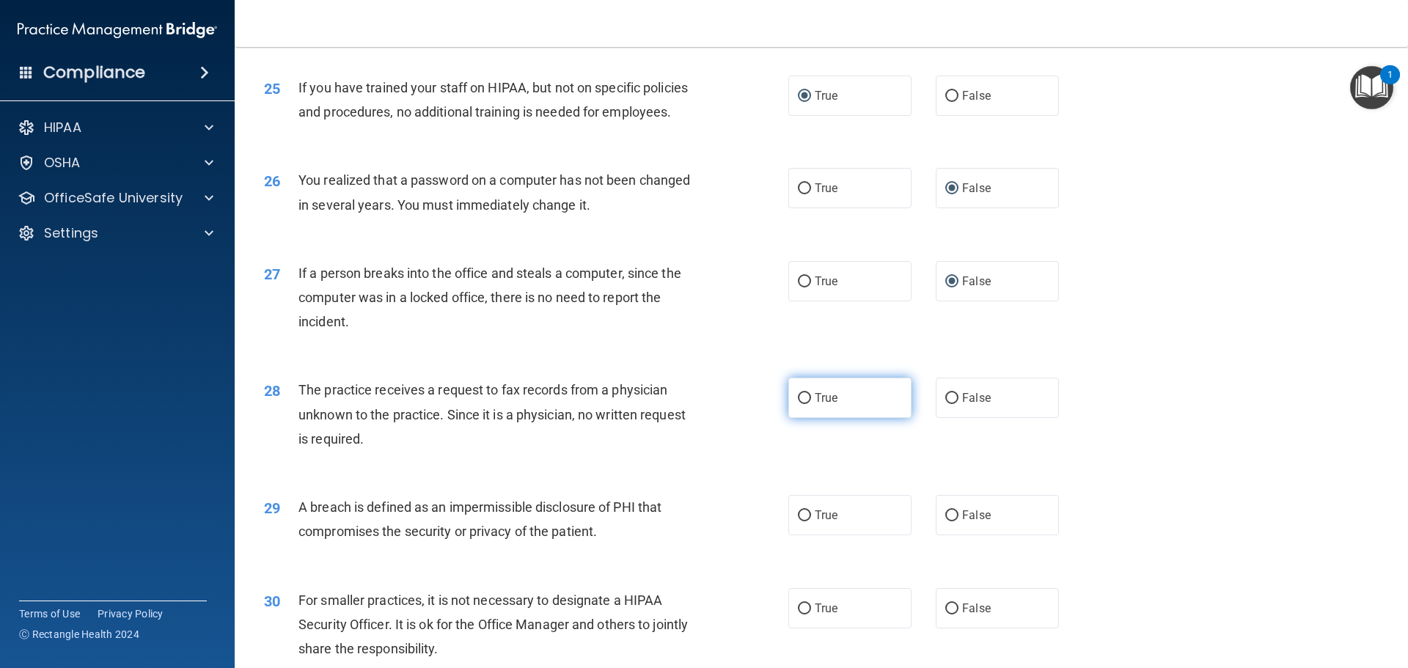
click at [799, 404] on input "True" at bounding box center [804, 398] width 13 height 11
radio input "true"
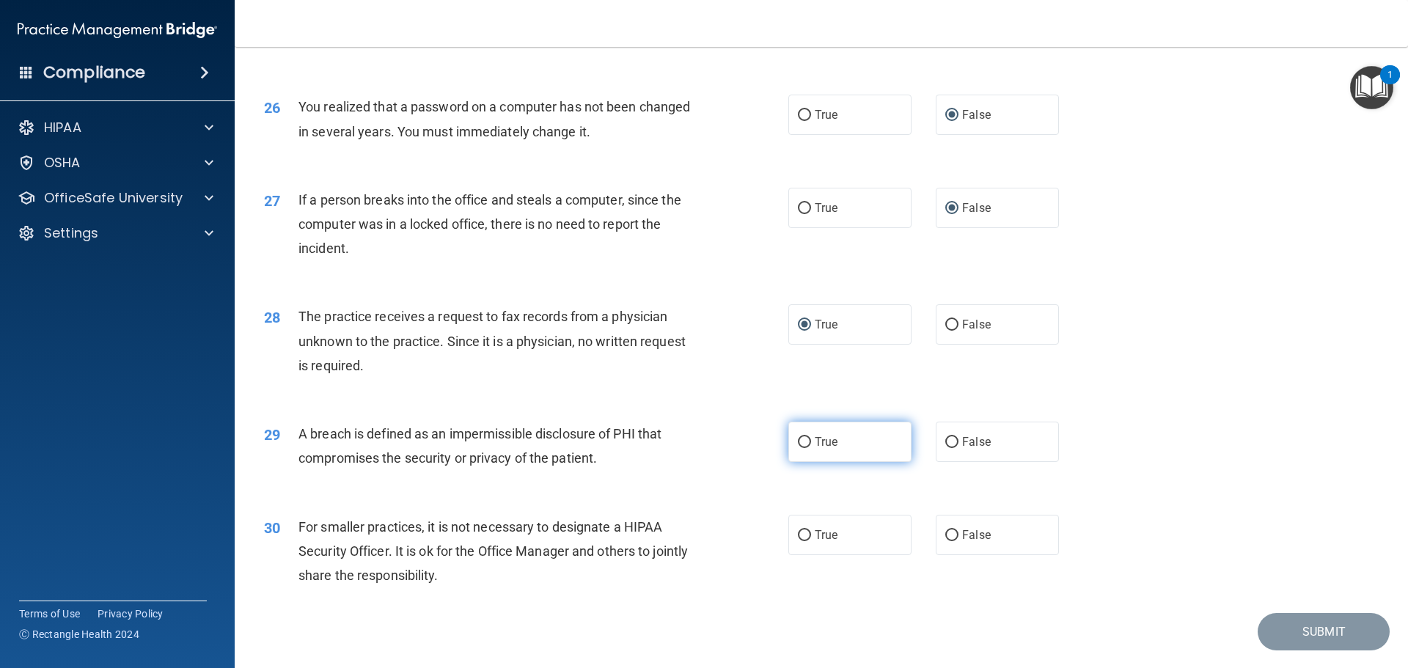
click at [798, 462] on label "True" at bounding box center [850, 442] width 123 height 40
click at [798, 448] on input "True" at bounding box center [804, 442] width 13 height 11
radio input "true"
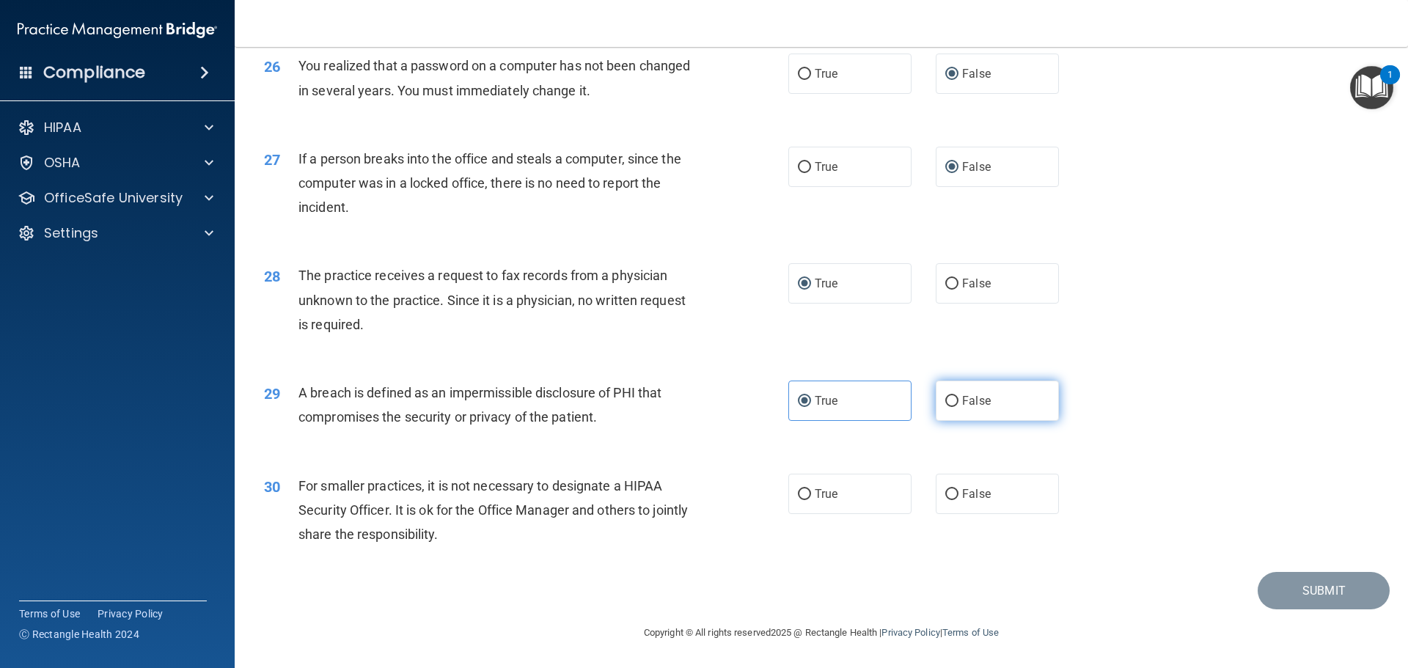
scroll to position [2804, 0]
click at [799, 489] on input "True" at bounding box center [804, 494] width 13 height 11
radio input "true"
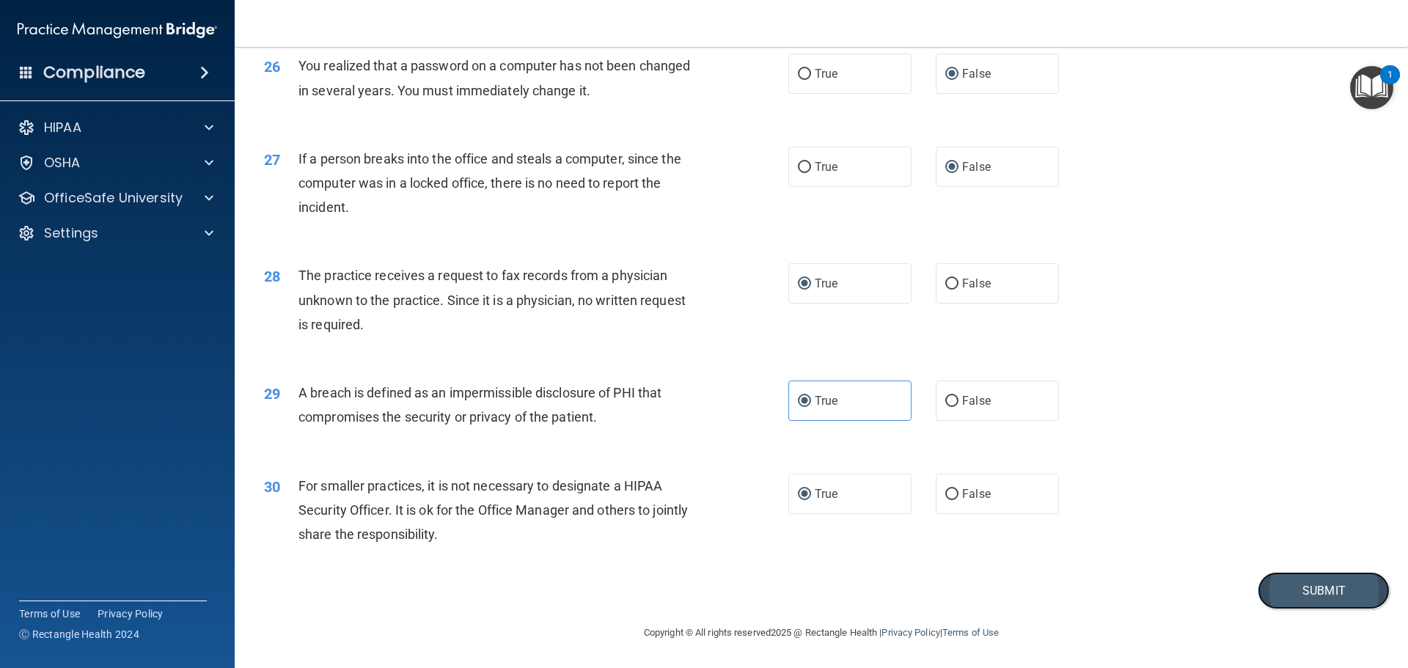
click at [1307, 592] on button "Submit" at bounding box center [1324, 590] width 132 height 37
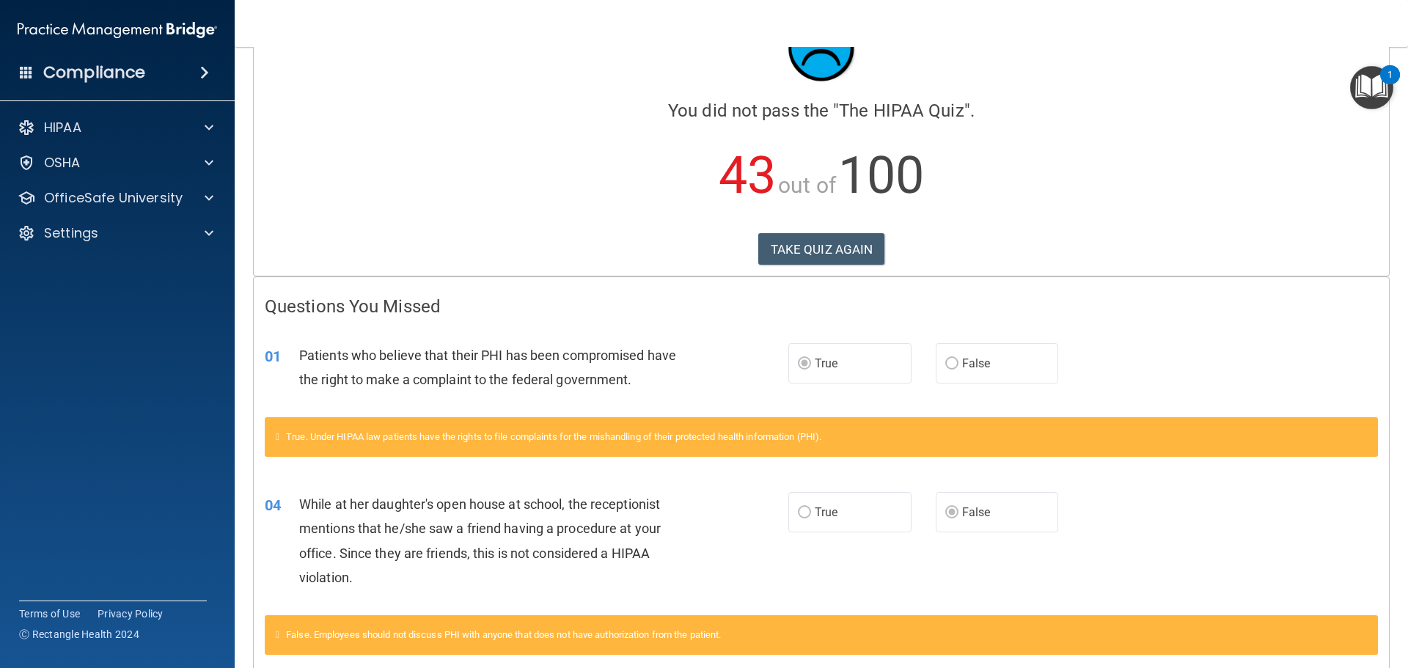
scroll to position [220, 0]
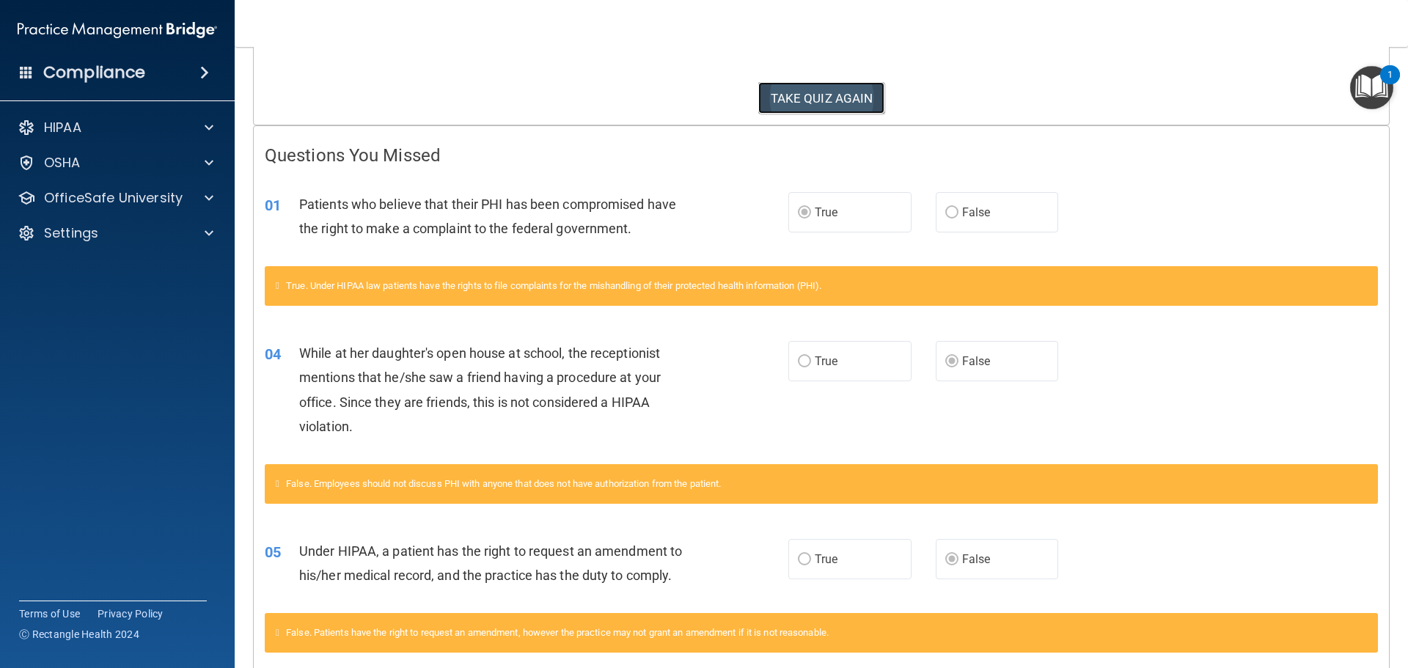
click at [817, 102] on button "TAKE QUIZ AGAIN" at bounding box center [821, 98] width 127 height 32
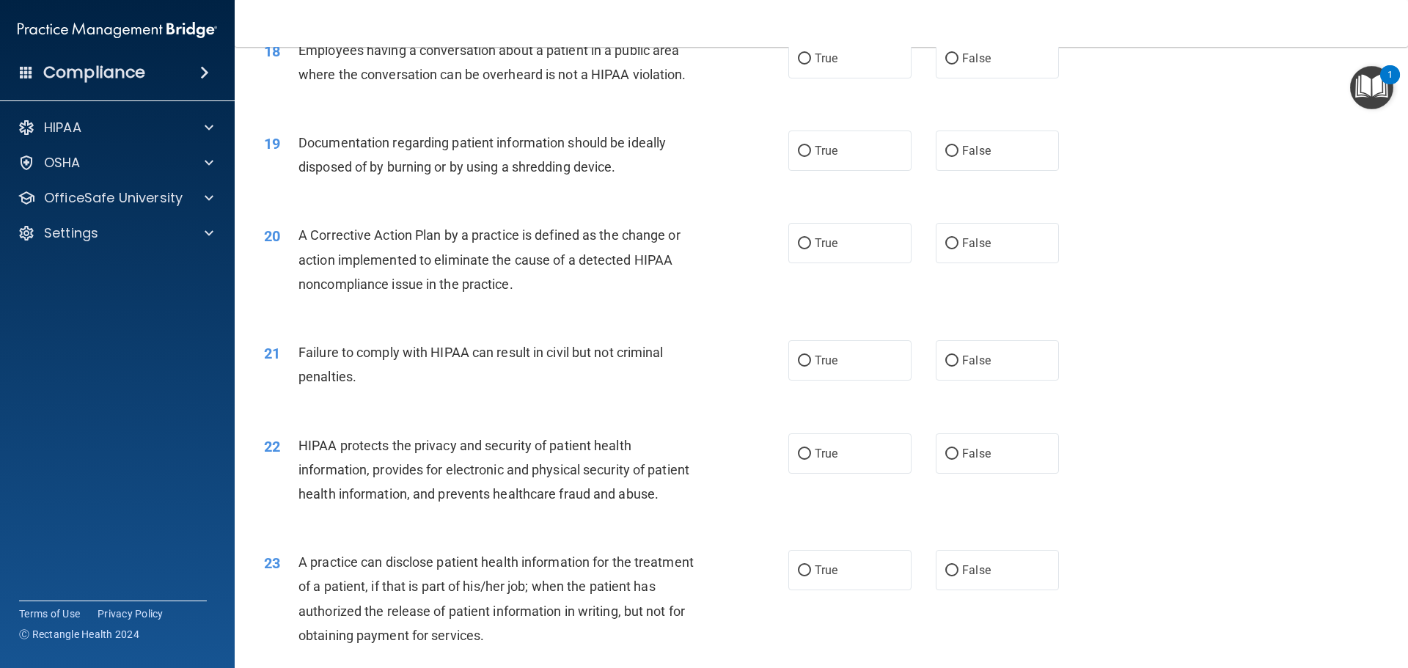
scroll to position [1614, 0]
